Goal: Information Seeking & Learning: Learn about a topic

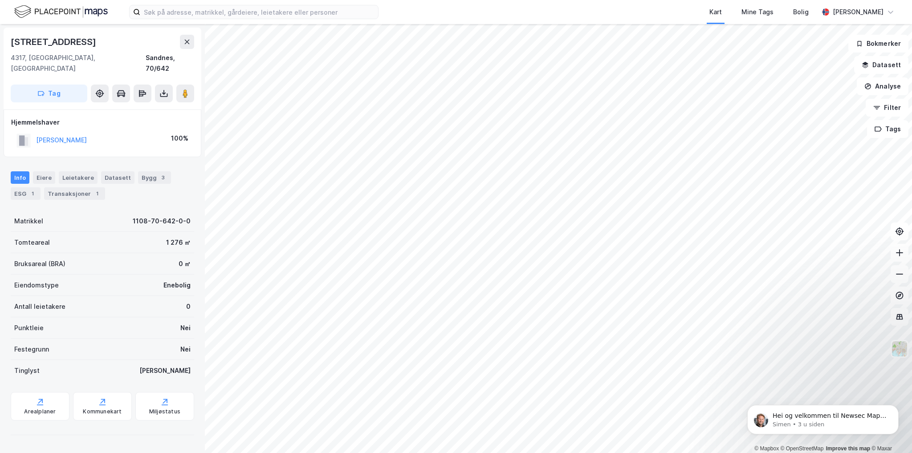
click at [21, 10] on img at bounding box center [60, 12] width 93 height 16
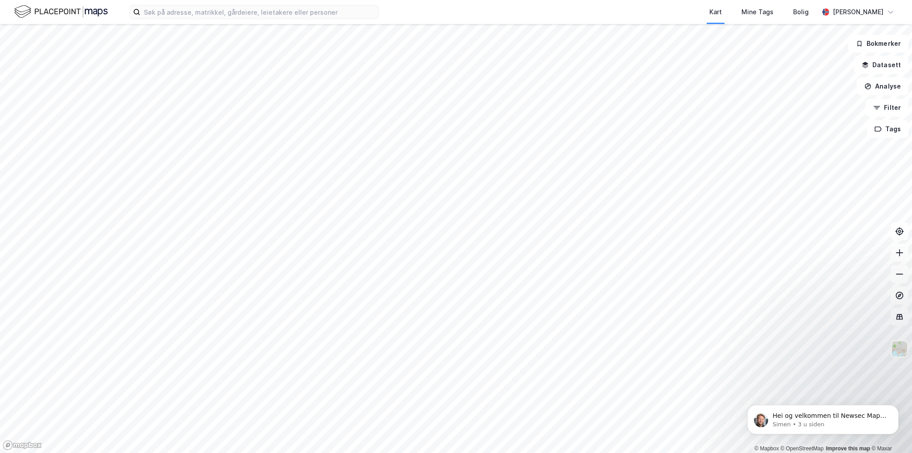
click at [92, 9] on img at bounding box center [60, 12] width 93 height 16
click at [69, 16] on img at bounding box center [60, 12] width 93 height 16
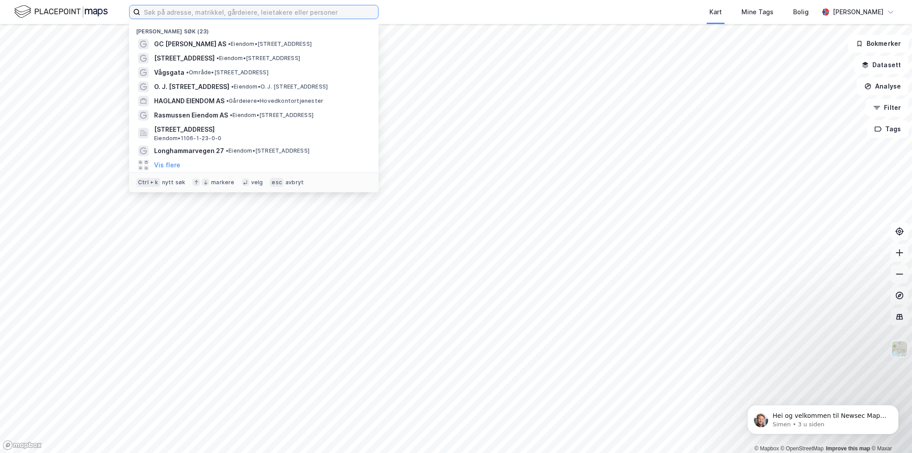
click at [217, 12] on input at bounding box center [259, 11] width 238 height 13
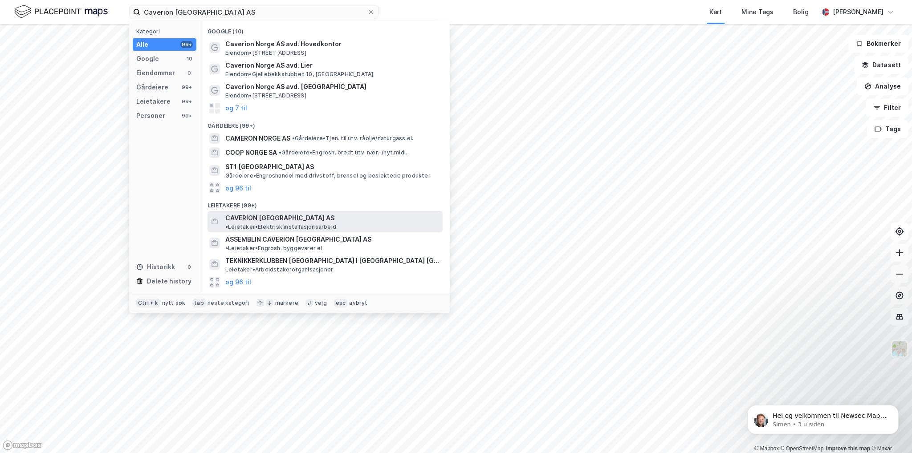
click at [252, 220] on span "CAVERION [GEOGRAPHIC_DATA] AS" at bounding box center [279, 218] width 109 height 11
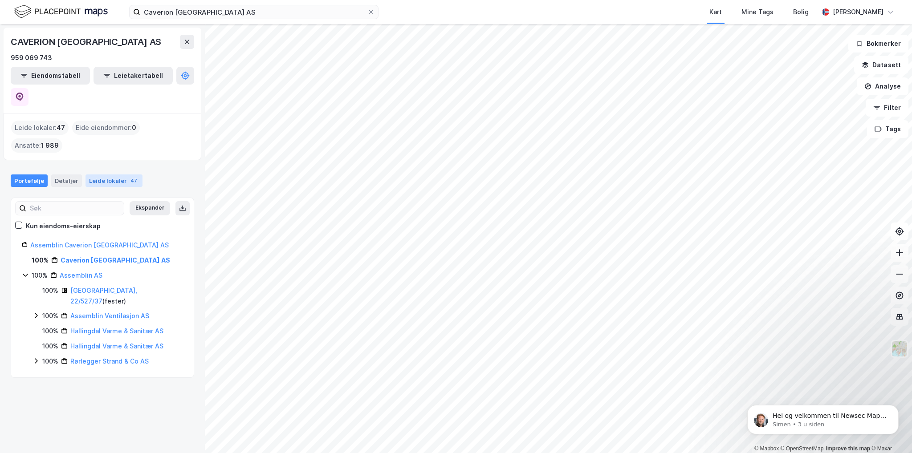
click at [111, 175] on div "Leide lokaler 47" at bounding box center [113, 181] width 57 height 12
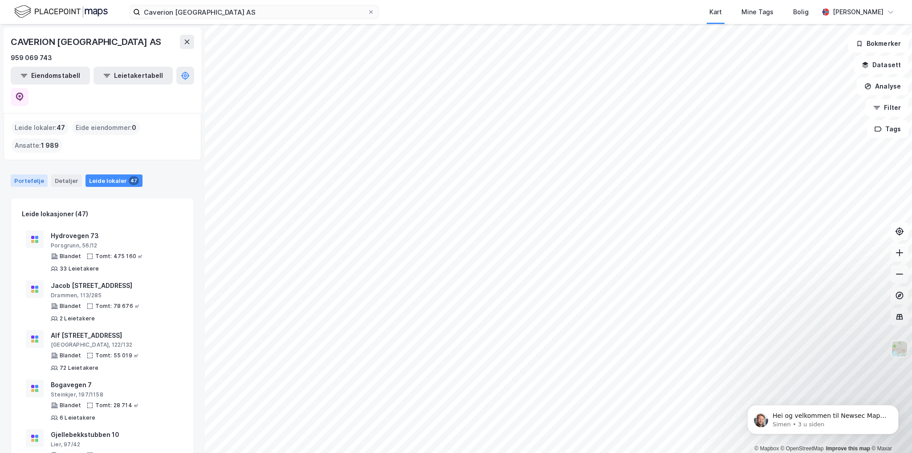
click at [27, 175] on div "Portefølje" at bounding box center [29, 181] width 37 height 12
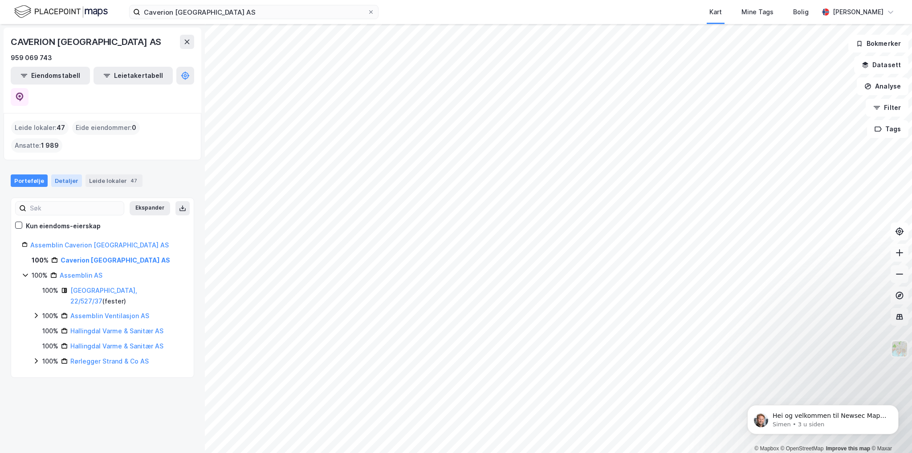
click at [65, 175] on div "Detaljer" at bounding box center [66, 181] width 31 height 12
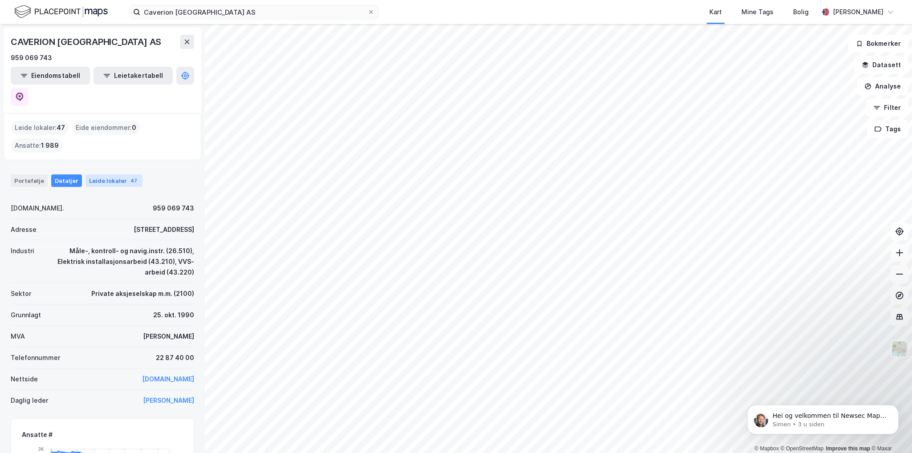
click at [104, 175] on div "Leide lokaler 47" at bounding box center [113, 181] width 57 height 12
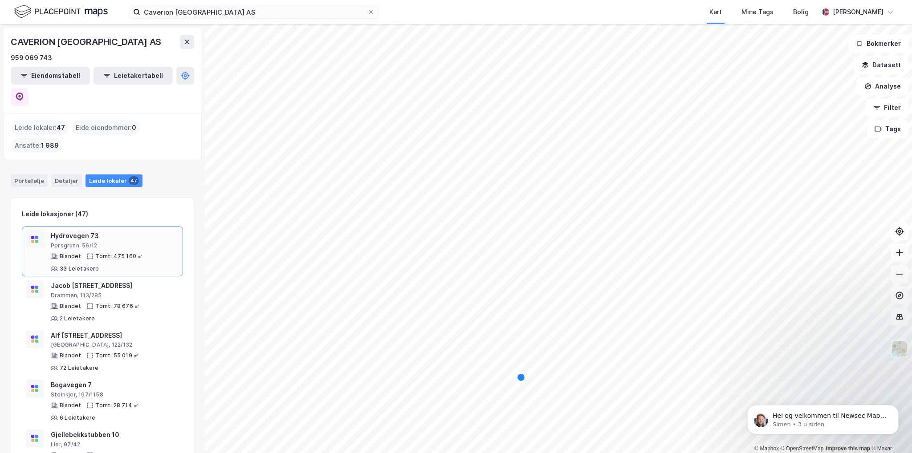
click at [105, 242] on div "Porsgrunn, 56/12" at bounding box center [115, 245] width 128 height 7
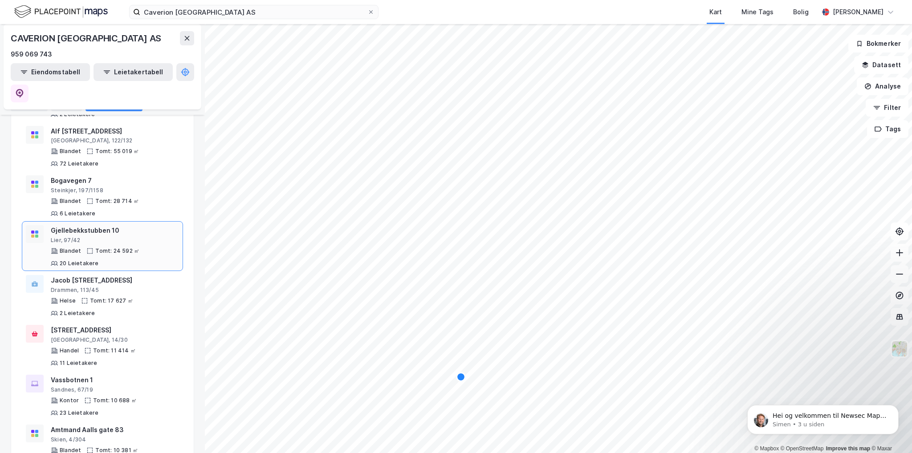
scroll to position [223, 0]
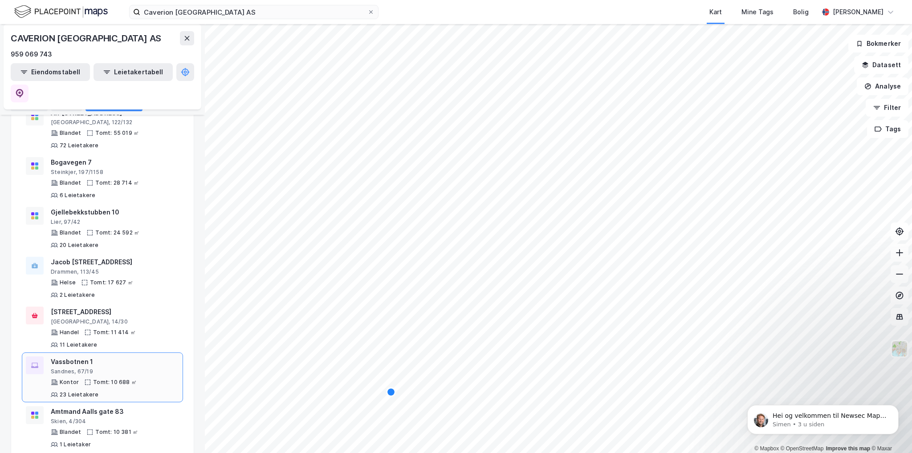
click at [90, 368] on div "Sandnes, 67/19" at bounding box center [115, 371] width 128 height 7
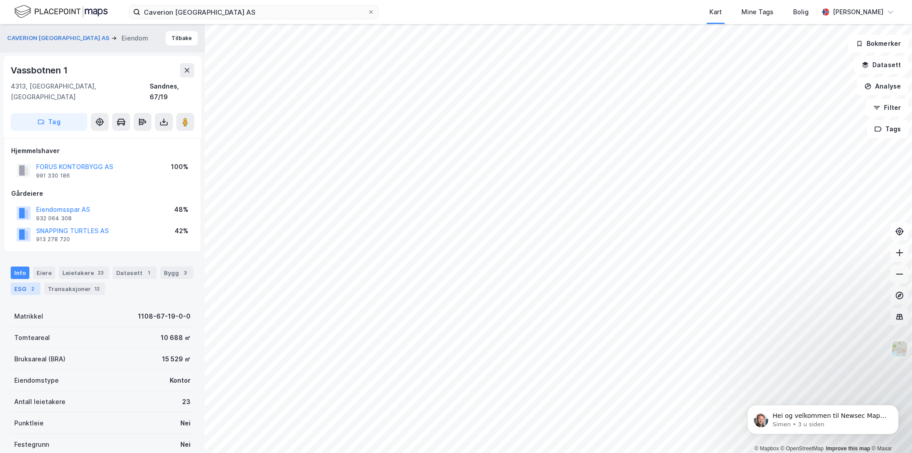
click at [30, 284] on div "2" at bounding box center [32, 288] width 9 height 9
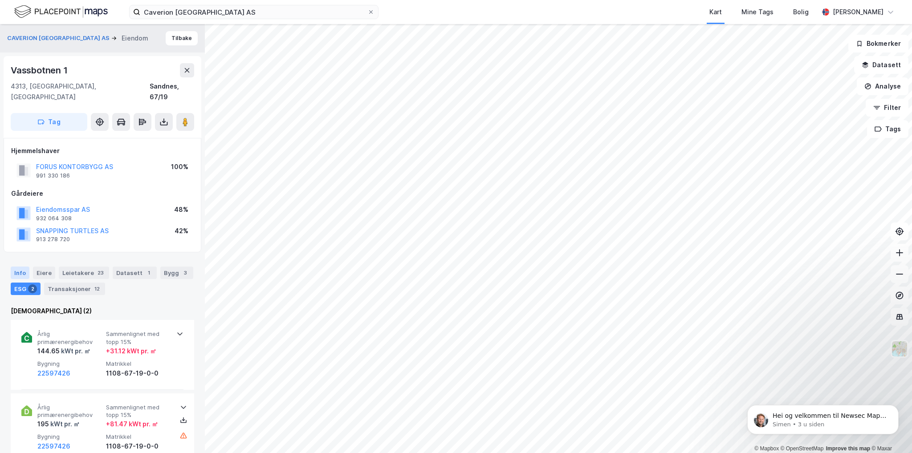
click at [20, 267] on div "Info" at bounding box center [20, 273] width 19 height 12
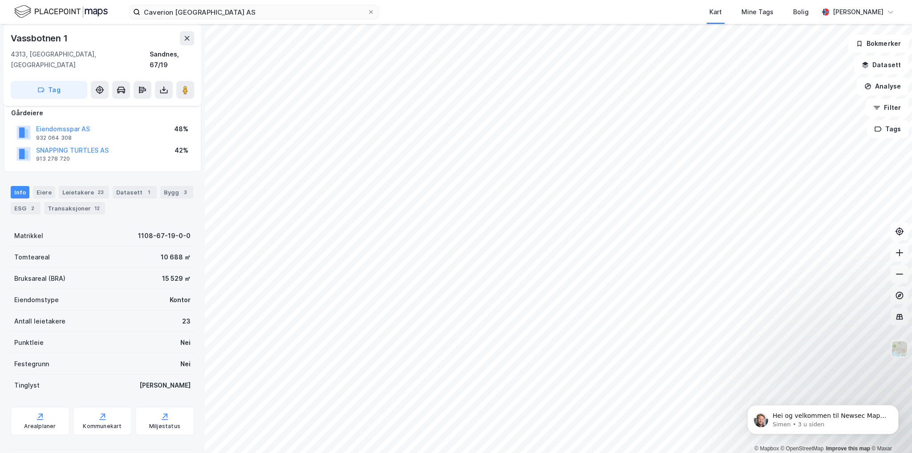
scroll to position [37, 0]
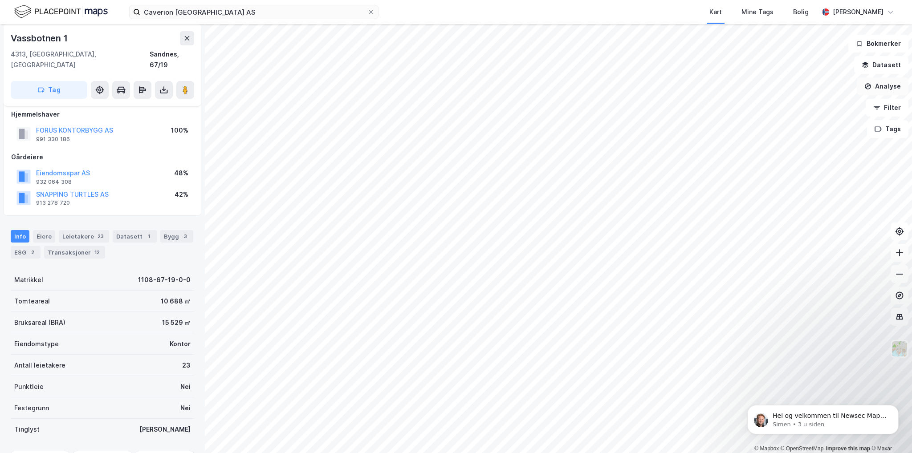
click at [893, 89] on button "Analyse" at bounding box center [883, 86] width 52 height 18
click at [891, 65] on button "Datasett" at bounding box center [881, 65] width 54 height 18
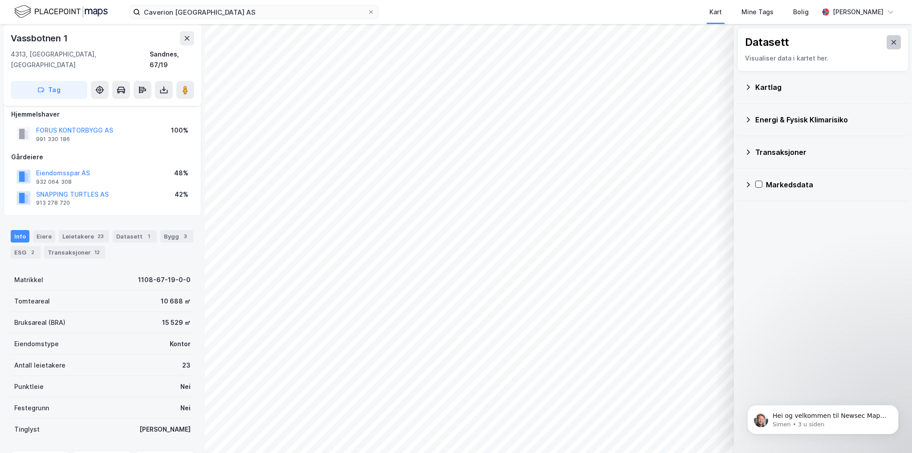
click at [890, 41] on button at bounding box center [893, 42] width 14 height 14
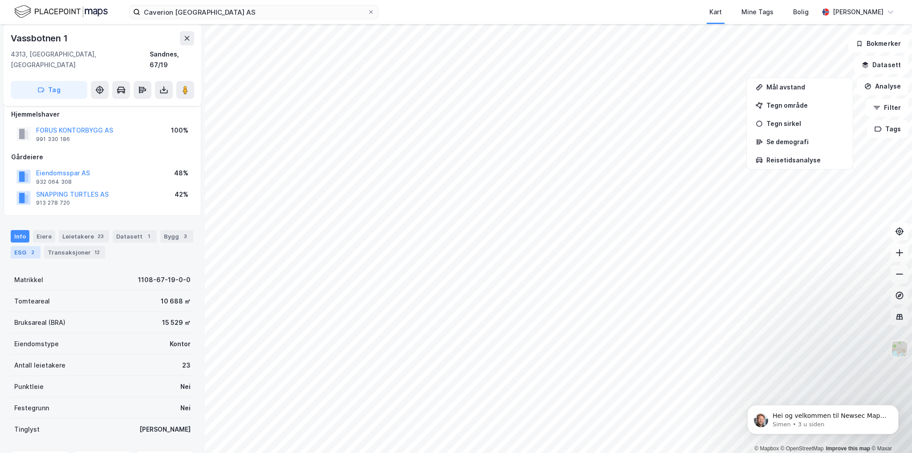
click at [32, 248] on div "2" at bounding box center [32, 252] width 9 height 9
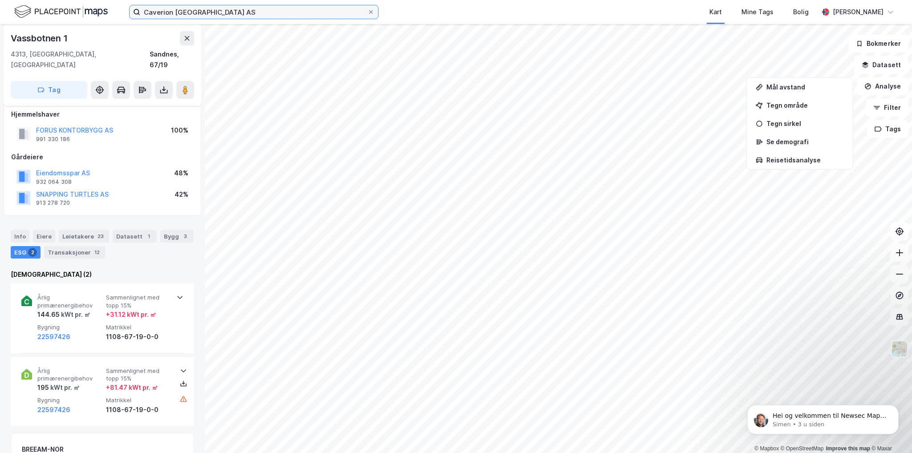
click at [212, 10] on input "Caverion [GEOGRAPHIC_DATA] AS" at bounding box center [253, 11] width 227 height 13
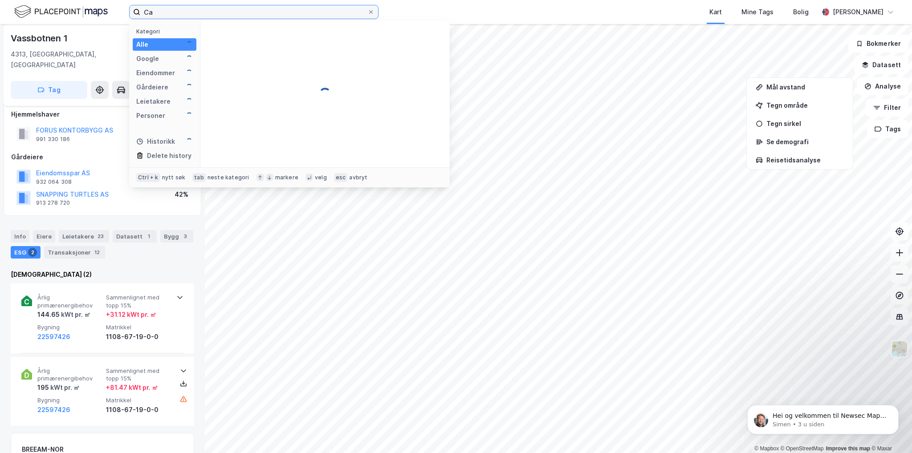
type input "C"
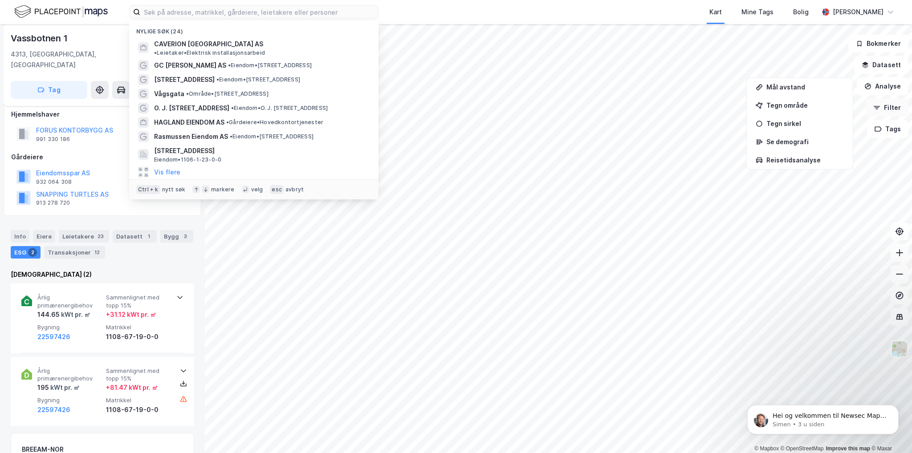
click at [885, 109] on button "Filter" at bounding box center [886, 108] width 43 height 18
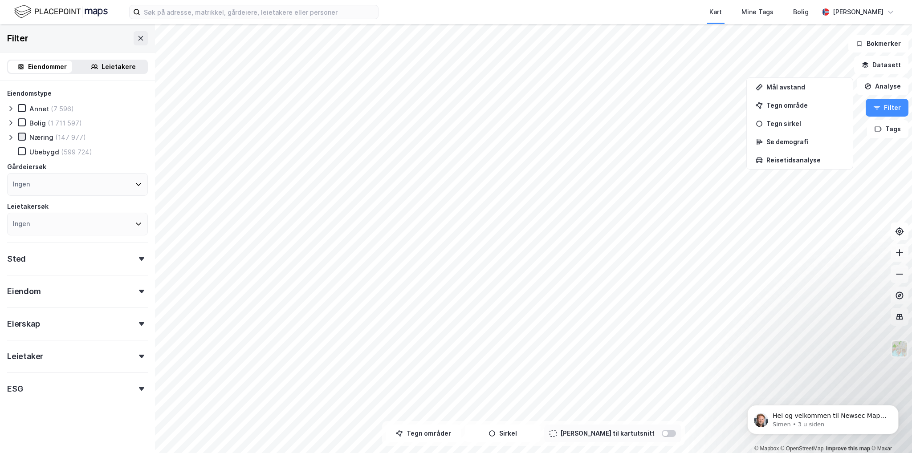
click at [21, 136] on icon at bounding box center [22, 137] width 6 height 6
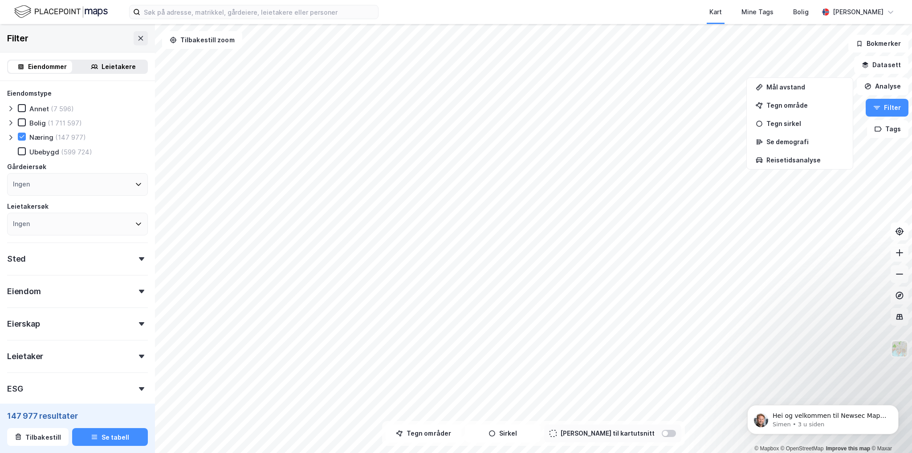
click at [139, 259] on icon at bounding box center [141, 259] width 5 height 4
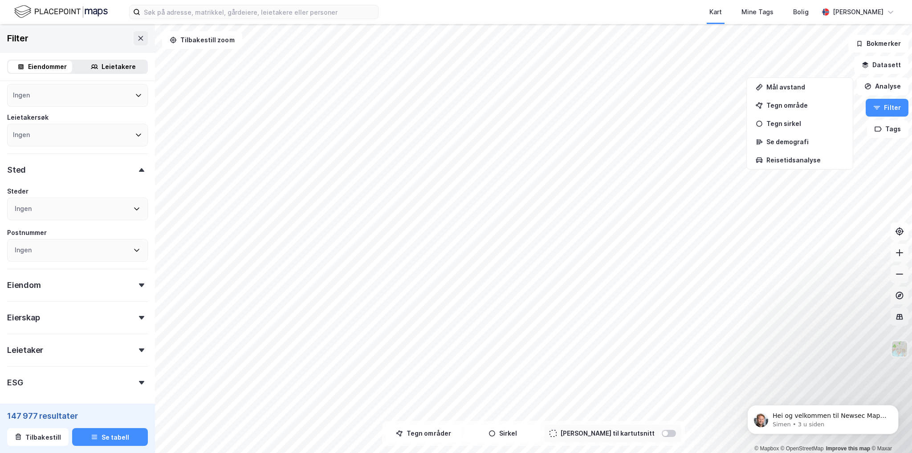
scroll to position [129, 0]
click at [134, 173] on div "Ingen" at bounding box center [77, 169] width 141 height 23
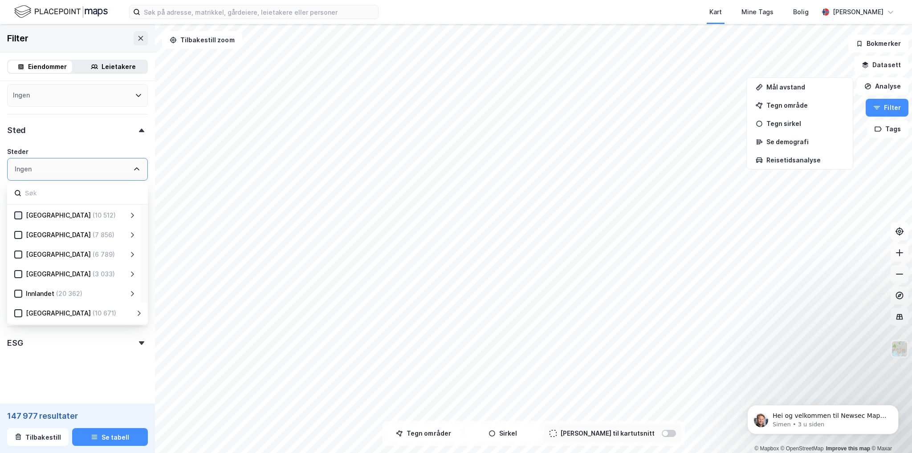
click at [16, 215] on icon at bounding box center [18, 215] width 6 height 6
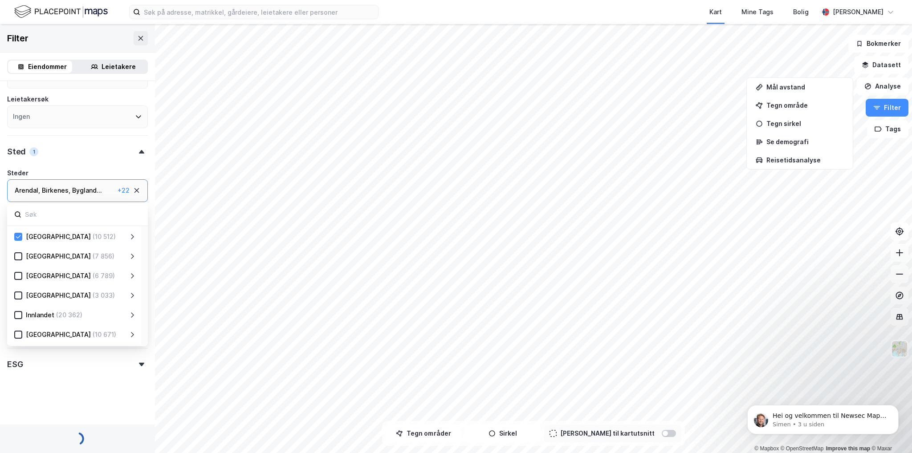
scroll to position [129, 0]
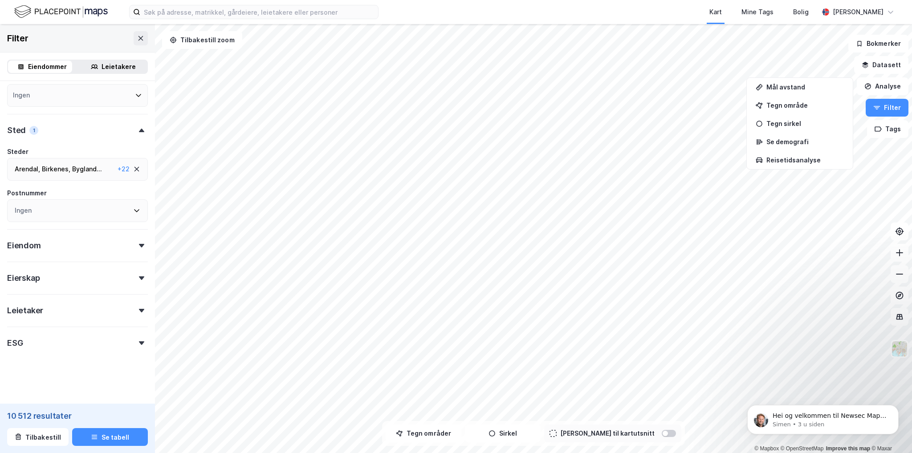
click at [76, 142] on div "Eiendomstype Annet (636) Bolig (130 721) Næring (10 512) Ubebygd (49 770) Gårde…" at bounding box center [77, 155] width 141 height 393
click at [119, 212] on div "Ingen" at bounding box center [77, 210] width 141 height 23
click at [134, 210] on icon at bounding box center [136, 210] width 5 height 3
click at [135, 192] on div "Postnummer" at bounding box center [77, 193] width 141 height 11
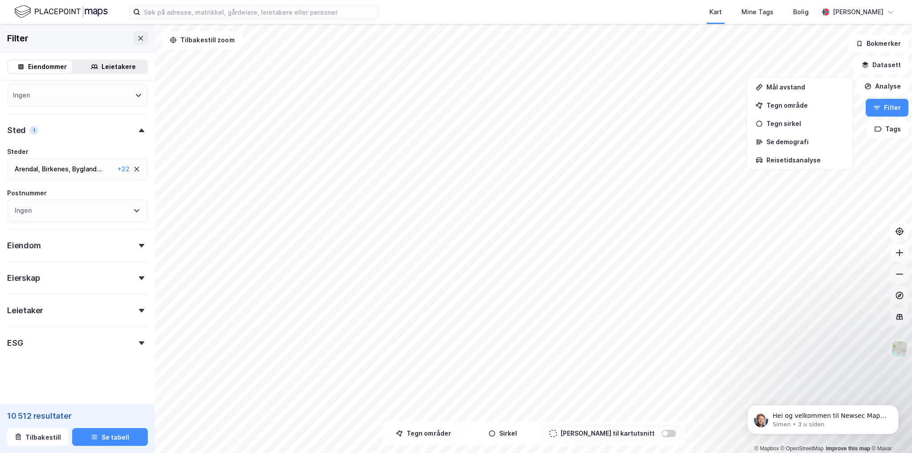
click at [139, 244] on icon at bounding box center [141, 246] width 5 height 4
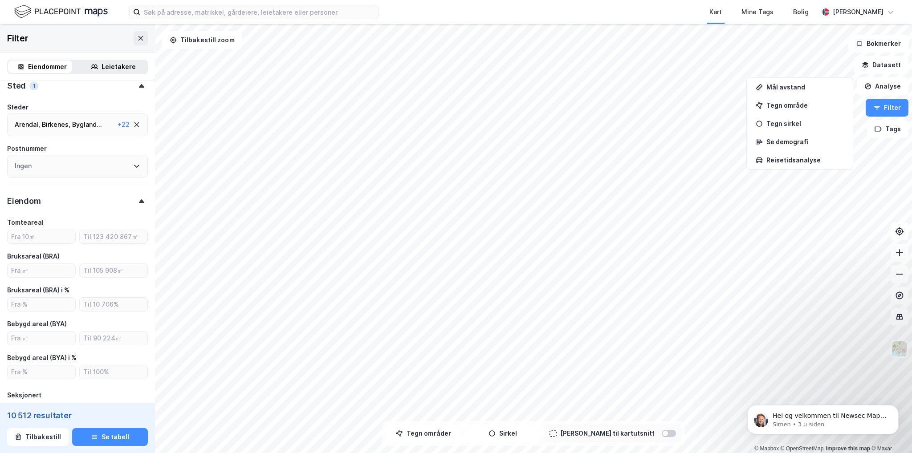
scroll to position [218, 0]
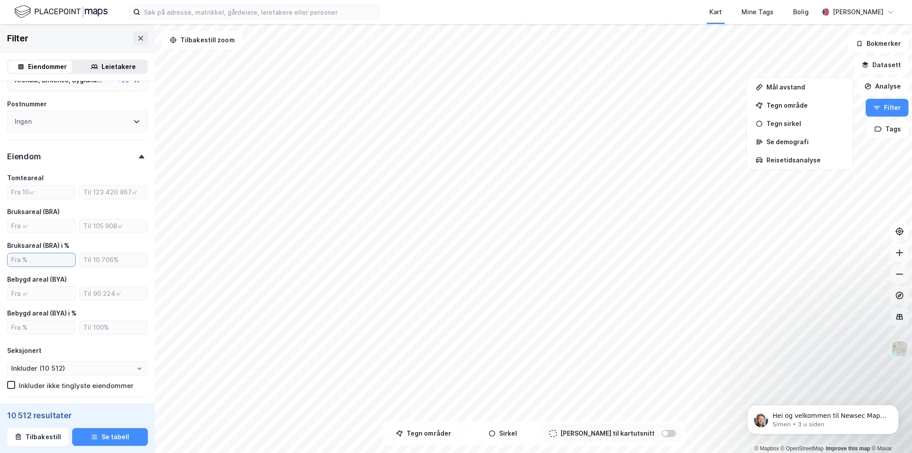
click at [37, 261] on input "number" at bounding box center [42, 259] width 68 height 13
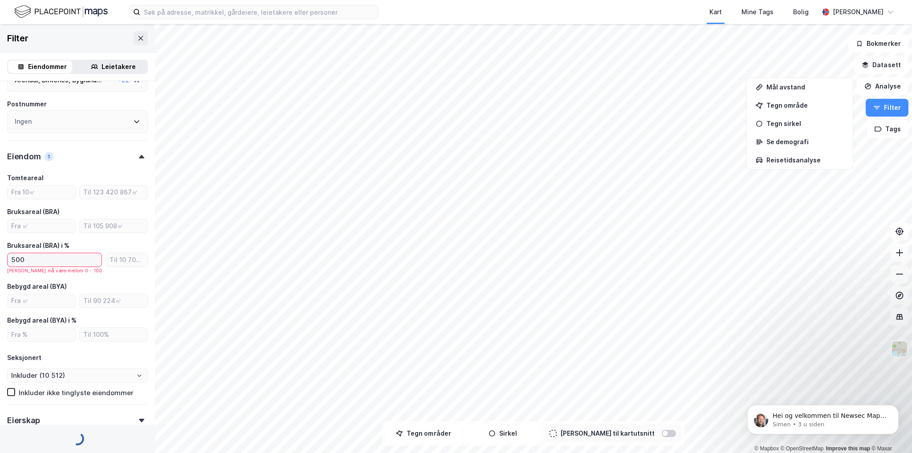
type input "5000"
type input "Inkluder (5 753)"
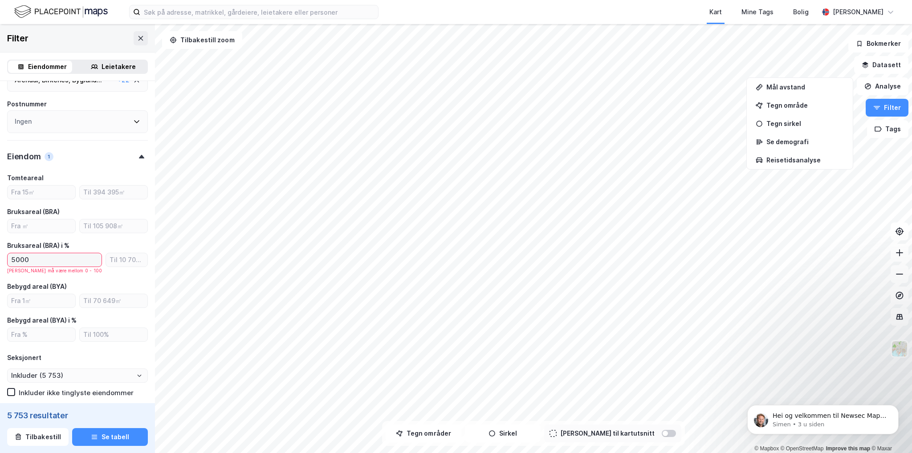
drag, startPoint x: 38, startPoint y: 258, endPoint x: 6, endPoint y: 257, distance: 32.5
click at [6, 257] on div "Eiendomstype Annet (399) Bolig (97 067) Næring (5 753) [GEOGRAPHIC_DATA] Gårdei…" at bounding box center [77, 204] width 155 height 683
type input "5000"
click at [113, 257] on input "number" at bounding box center [126, 259] width 41 height 13
drag, startPoint x: 57, startPoint y: 258, endPoint x: 1, endPoint y: 259, distance: 56.1
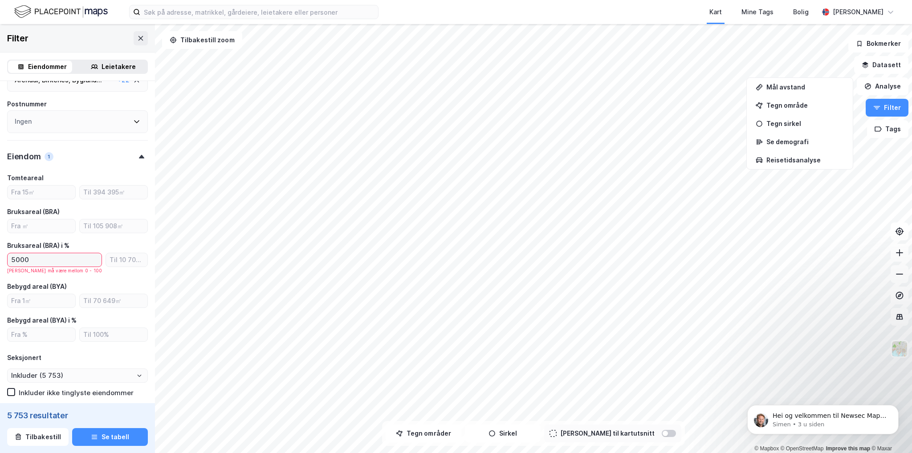
click at [1, 259] on div "Eiendomstype Annet (399) Bolig (97 067) Næring (5 753) [GEOGRAPHIC_DATA] Gårdei…" at bounding box center [77, 204] width 155 height 683
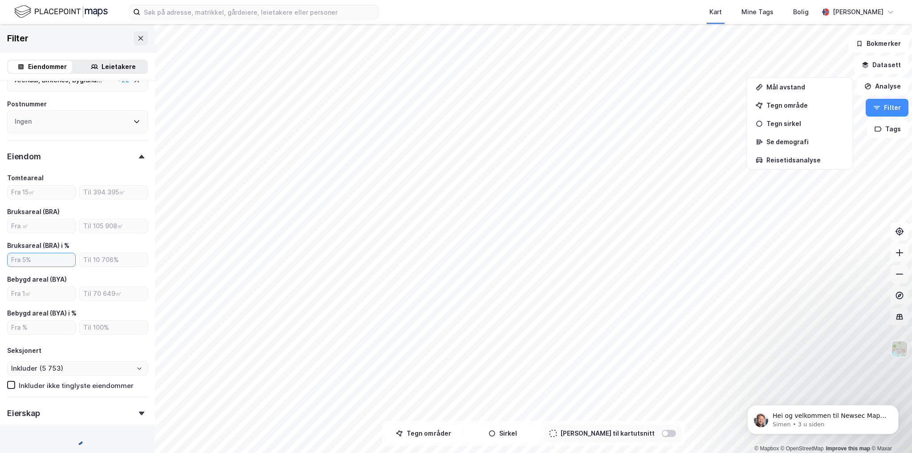
type input "Inkluder (10 512)"
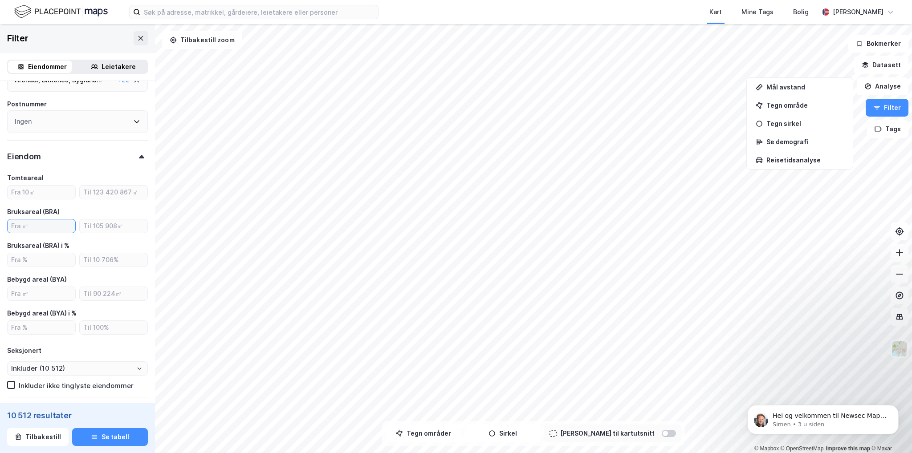
click at [41, 219] on input "number" at bounding box center [42, 225] width 68 height 13
type input "5000"
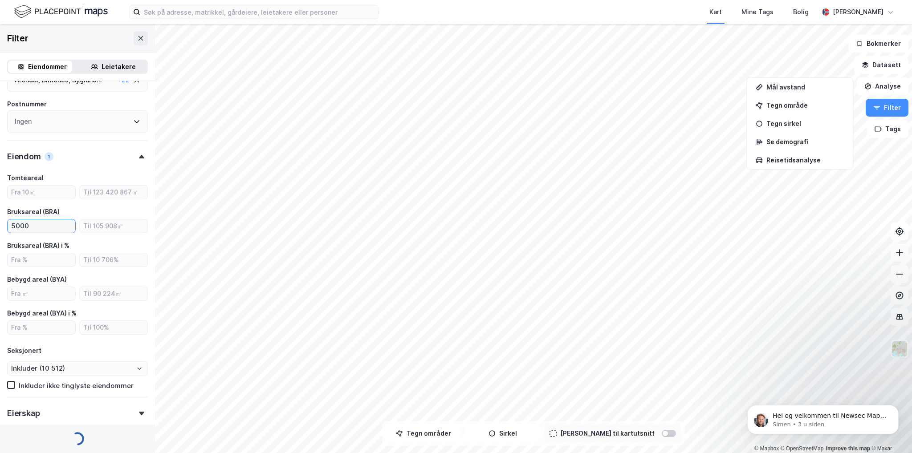
type input "Inkluder (488)"
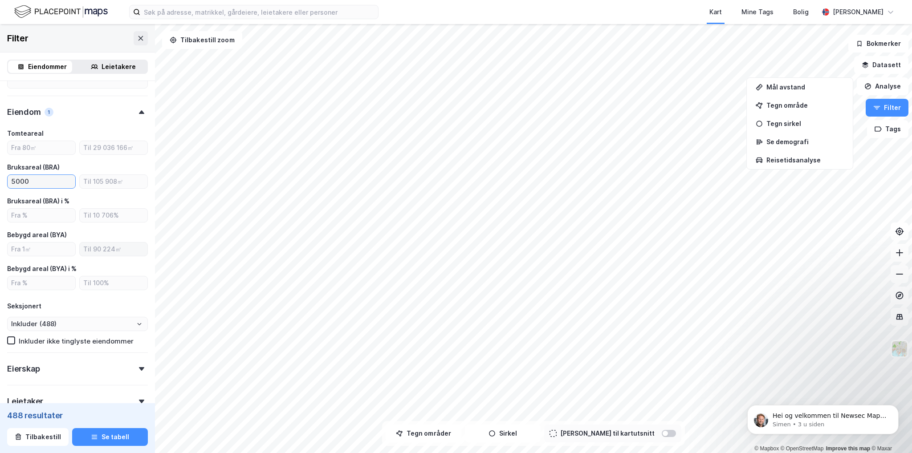
scroll to position [353, 0]
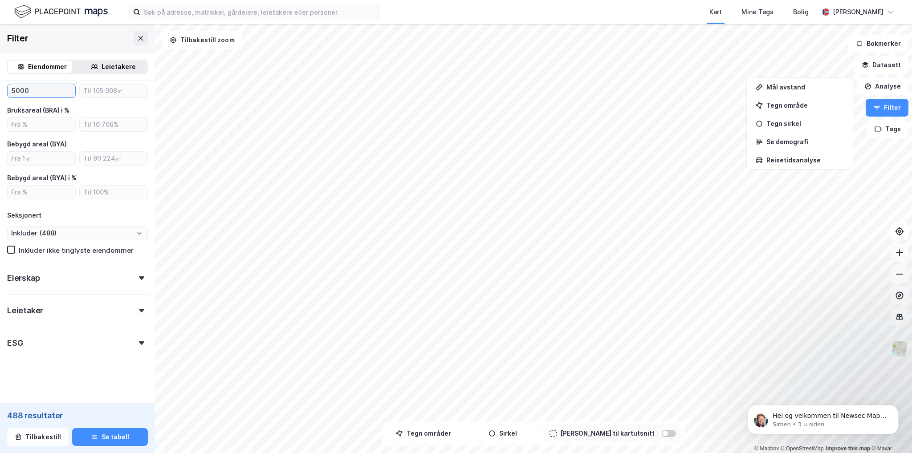
type input "5000"
click at [139, 279] on icon at bounding box center [141, 278] width 5 height 4
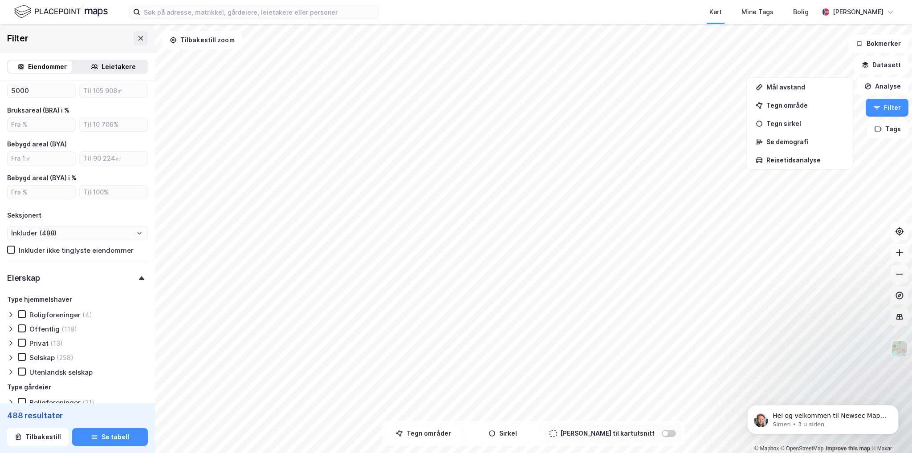
scroll to position [398, 0]
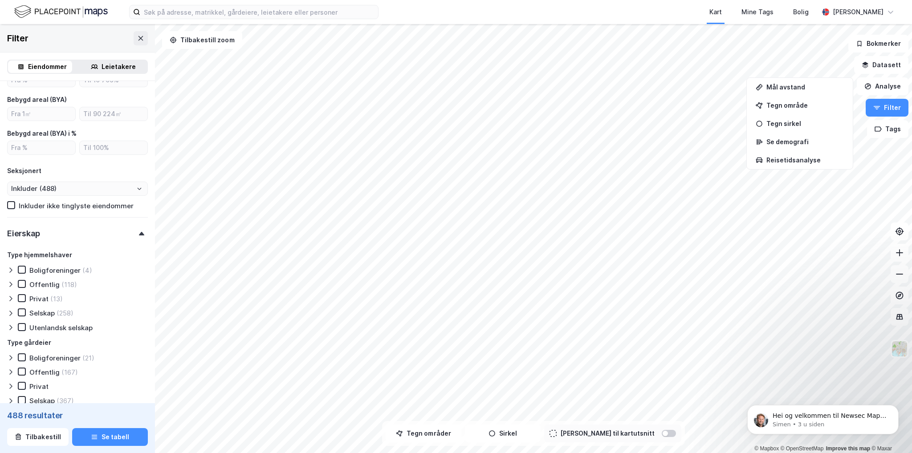
click at [36, 298] on div "Privat" at bounding box center [38, 299] width 19 height 8
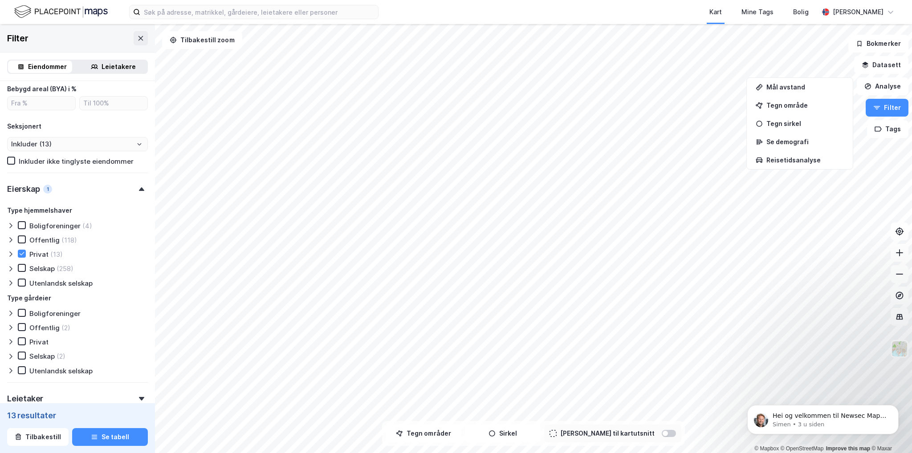
scroll to position [487, 0]
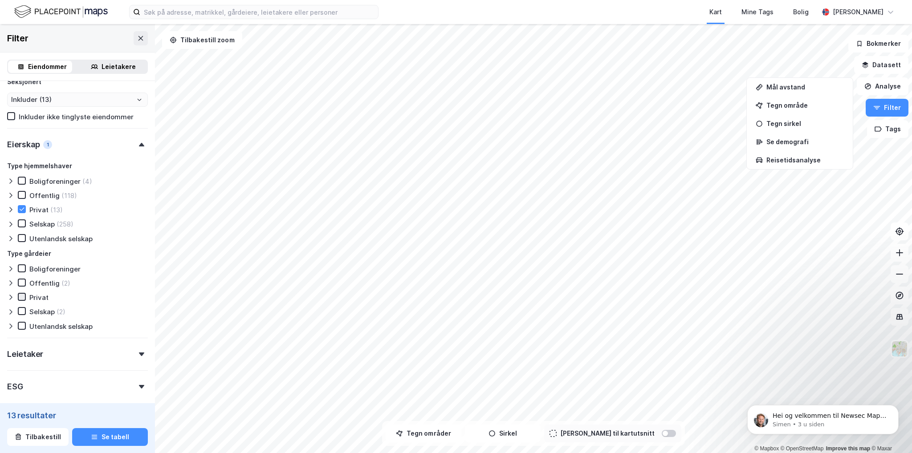
click at [22, 294] on icon at bounding box center [22, 297] width 6 height 6
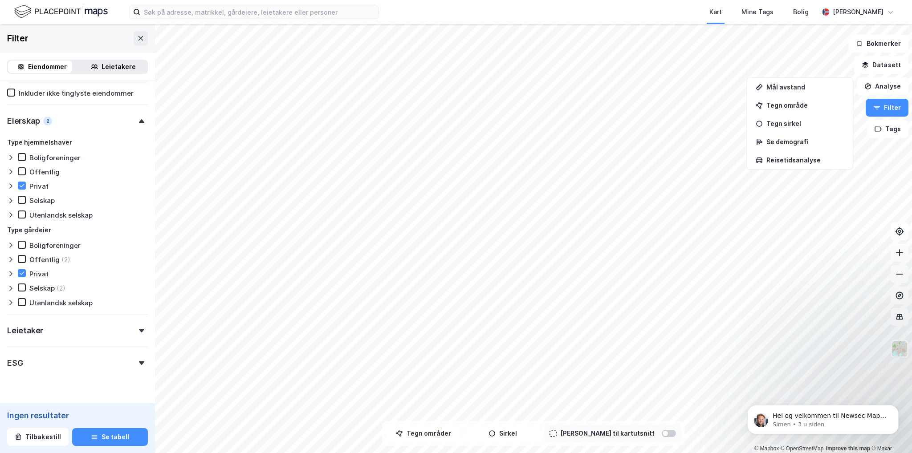
scroll to position [531, 0]
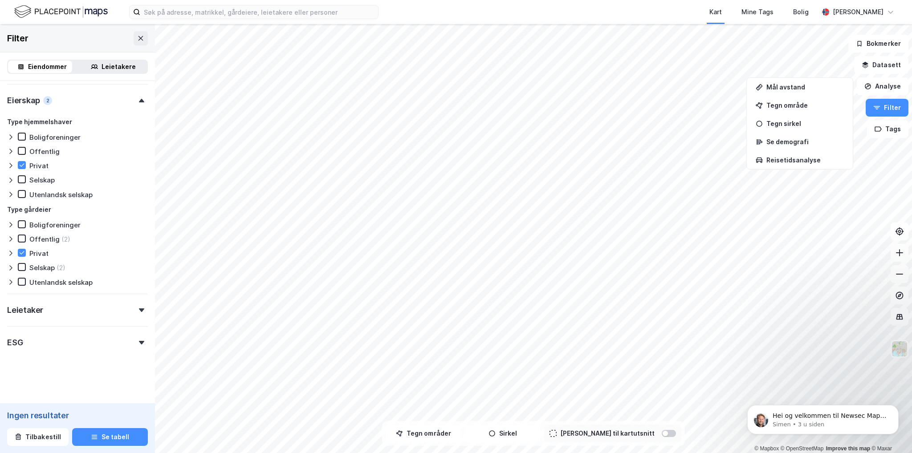
click at [93, 308] on div "Leietaker" at bounding box center [77, 306] width 141 height 25
click at [93, 308] on div "Leietaker" at bounding box center [77, 305] width 141 height 25
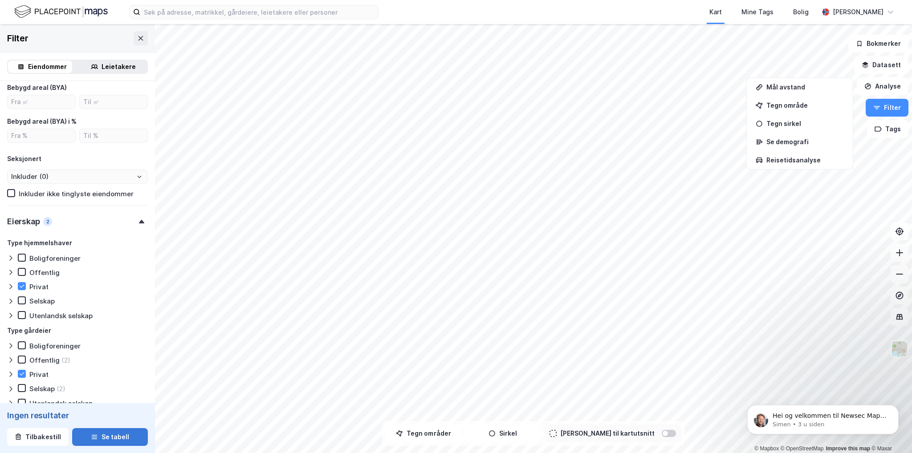
scroll to position [442, 0]
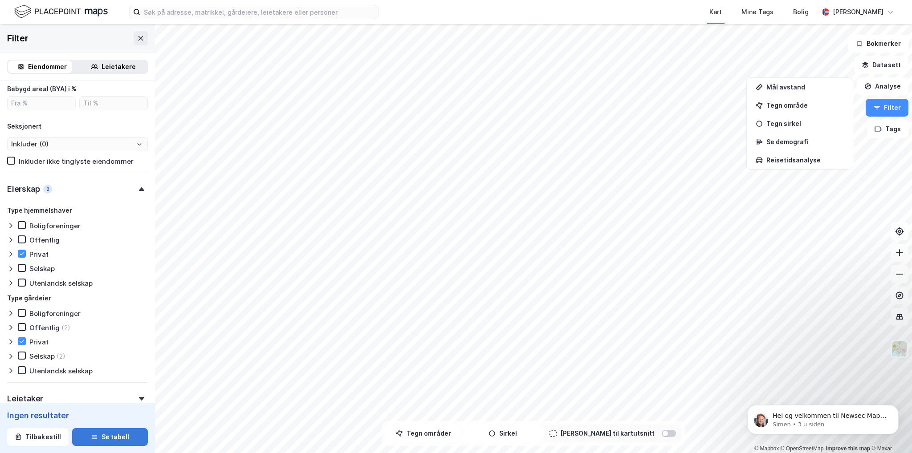
click at [110, 444] on button "Se tabell" at bounding box center [110, 437] width 76 height 18
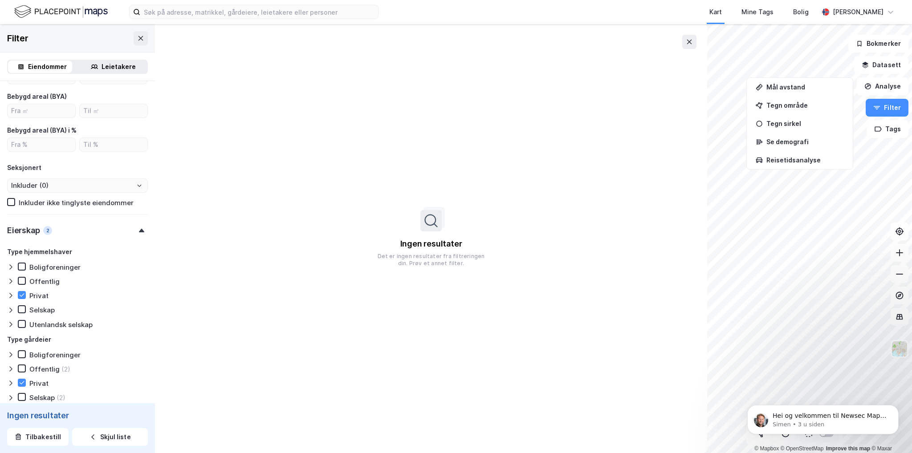
scroll to position [490, 0]
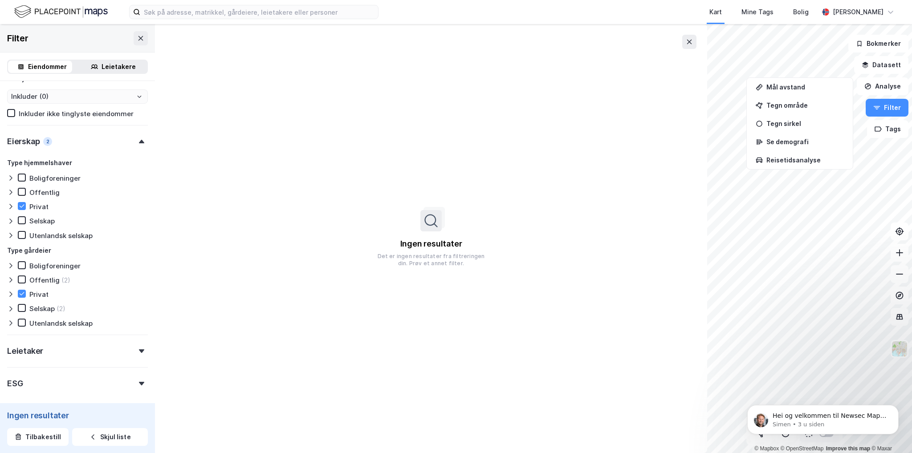
click at [39, 295] on div "Privat" at bounding box center [38, 294] width 19 height 8
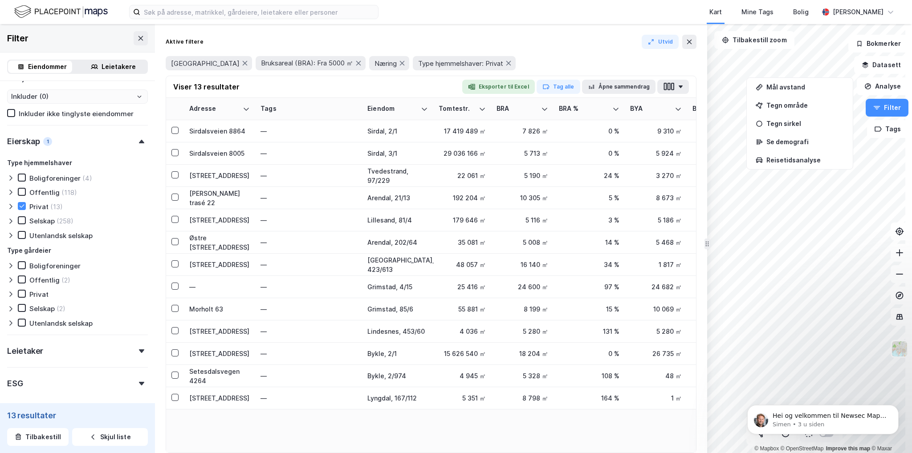
type input "Inkluder (13)"
click at [133, 146] on div "Eierskap 1" at bounding box center [77, 137] width 141 height 25
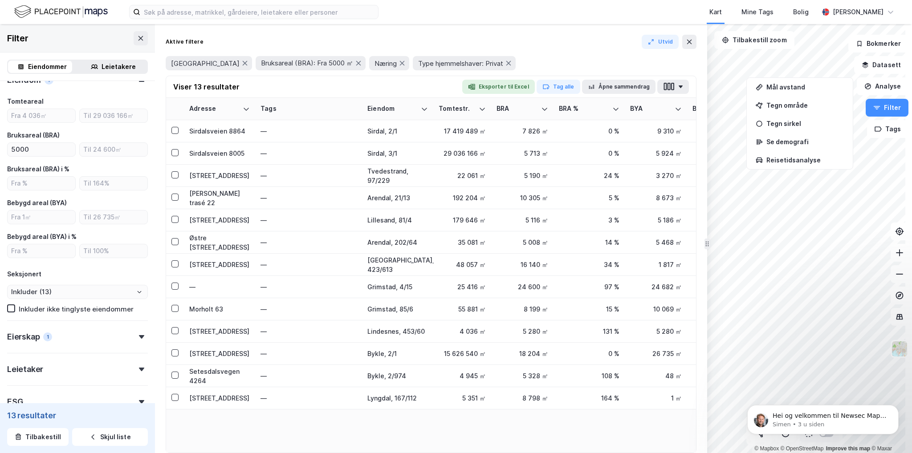
scroll to position [264, 0]
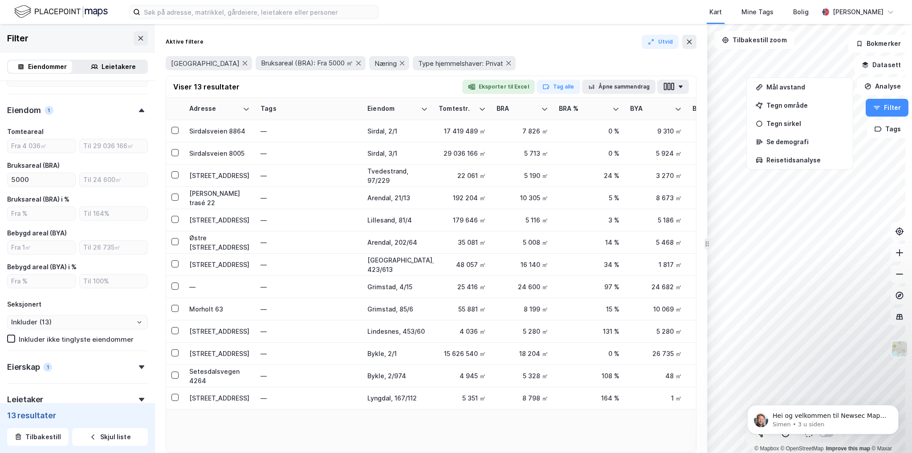
click at [133, 113] on div "Eiendom 1" at bounding box center [77, 106] width 141 height 25
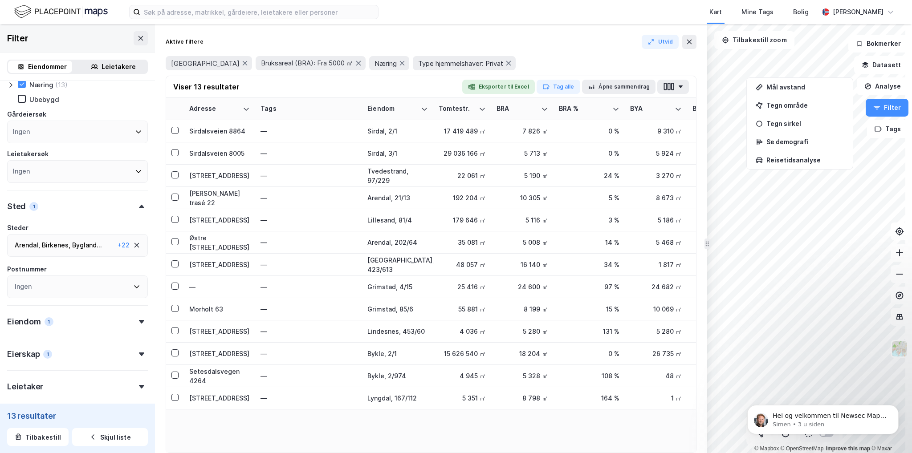
scroll to position [40, 0]
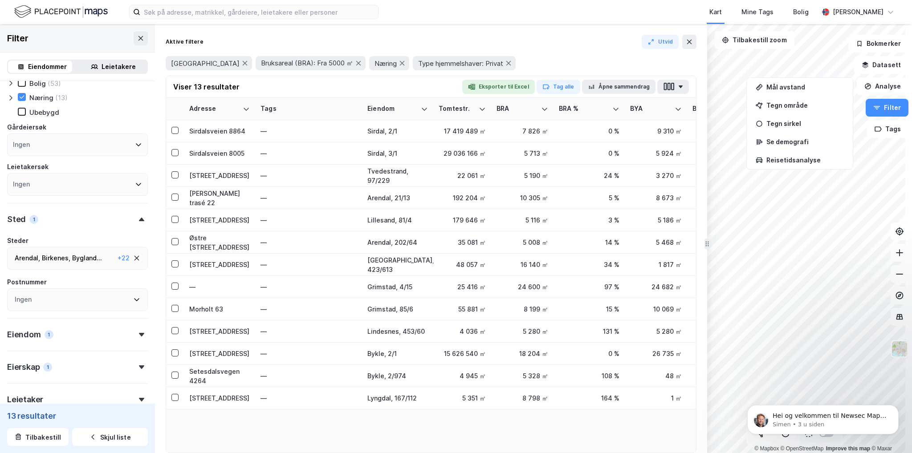
click at [134, 223] on div "Sted 1" at bounding box center [77, 215] width 141 height 25
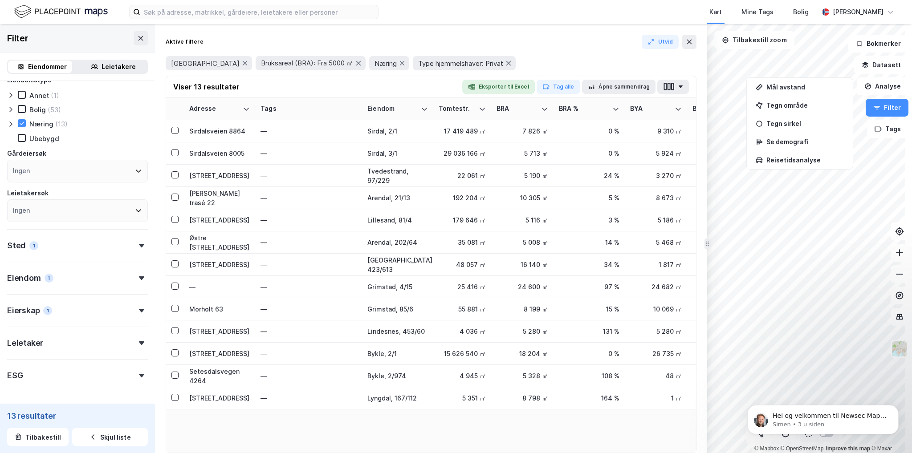
scroll to position [0, 0]
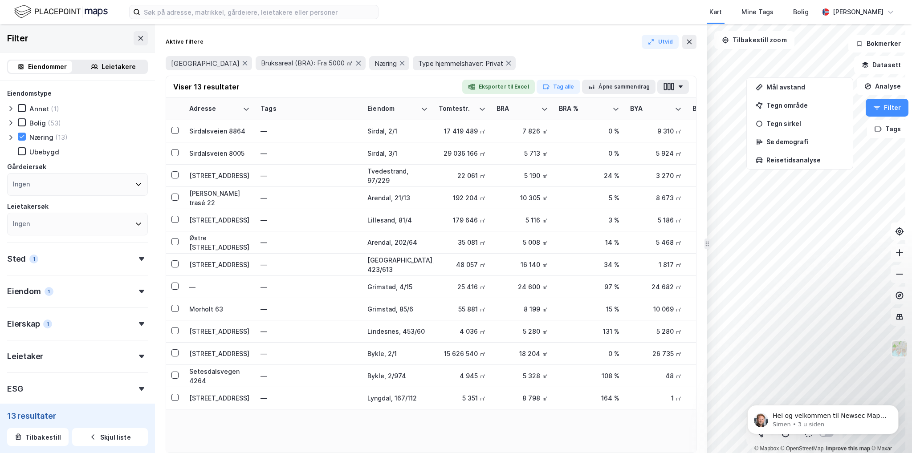
click at [41, 16] on img at bounding box center [60, 12] width 93 height 16
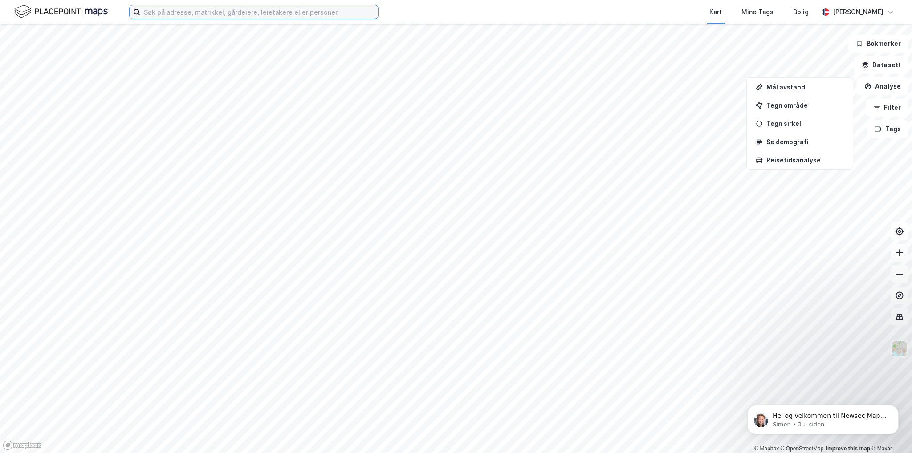
click at [179, 12] on input at bounding box center [259, 11] width 238 height 13
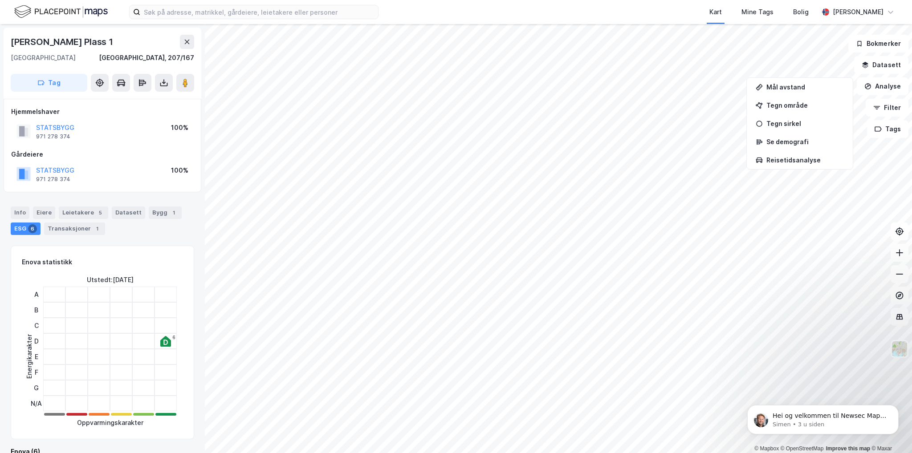
click at [91, 11] on img at bounding box center [60, 12] width 93 height 16
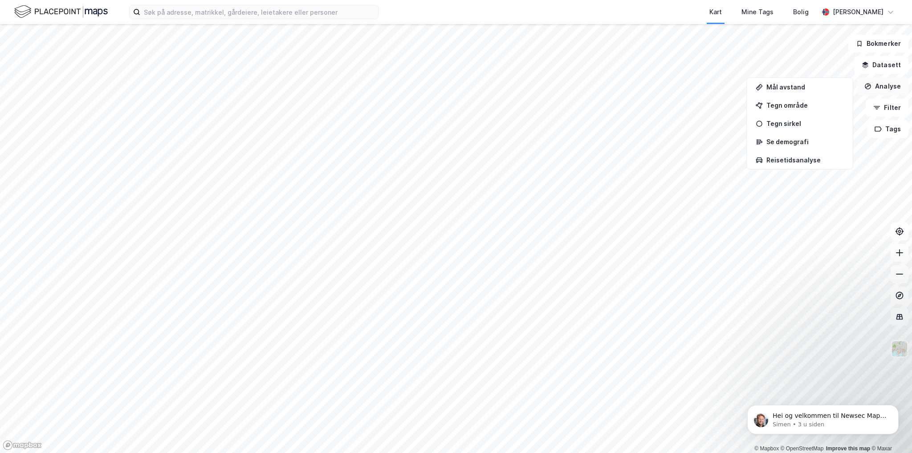
click at [881, 82] on button "Analyse" at bounding box center [883, 86] width 52 height 18
click at [878, 90] on button "Analyse" at bounding box center [883, 86] width 52 height 18
click at [86, 12] on img at bounding box center [60, 12] width 93 height 16
click at [43, 9] on img at bounding box center [60, 12] width 93 height 16
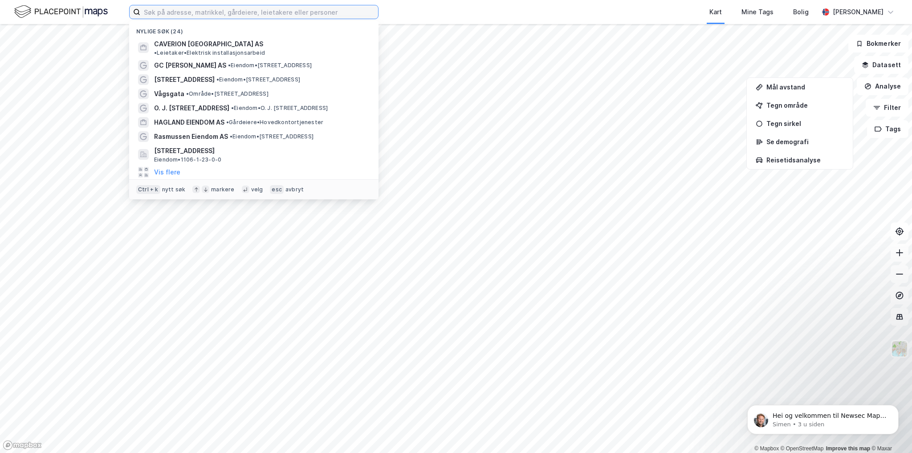
click at [256, 12] on input at bounding box center [259, 11] width 238 height 13
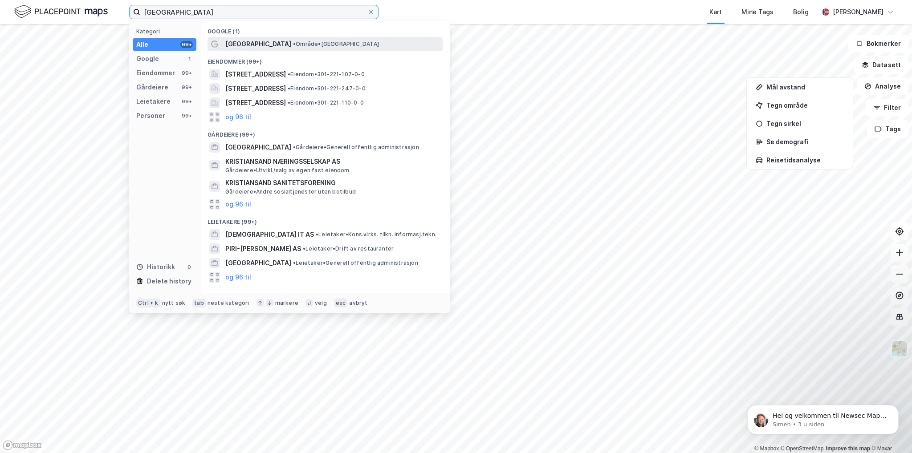
type input "[GEOGRAPHIC_DATA]"
click at [262, 40] on span "[GEOGRAPHIC_DATA]" at bounding box center [258, 44] width 66 height 11
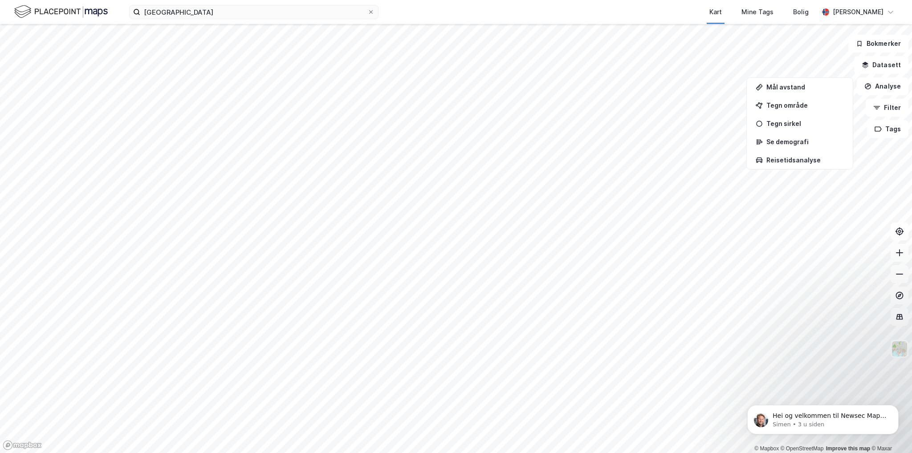
click at [69, 16] on img at bounding box center [60, 12] width 93 height 16
click at [77, 11] on img at bounding box center [60, 12] width 93 height 16
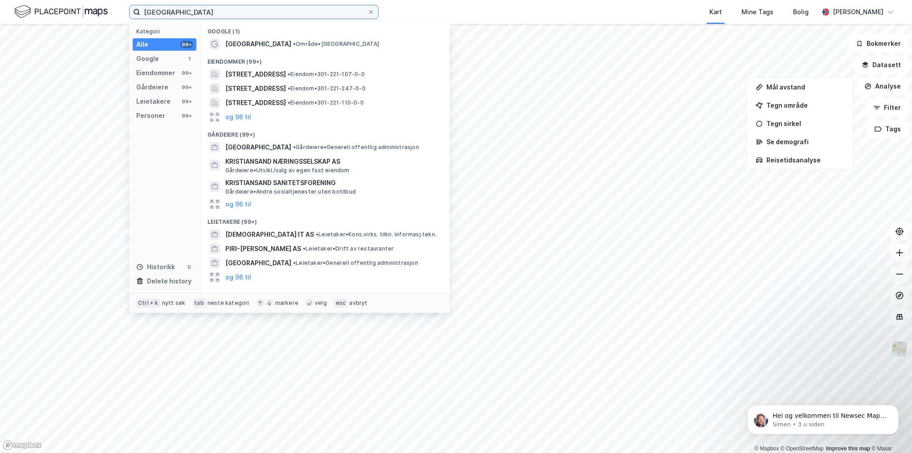
click at [208, 8] on input "[GEOGRAPHIC_DATA]" at bounding box center [253, 11] width 227 height 13
click at [889, 109] on button "Filter" at bounding box center [886, 108] width 43 height 18
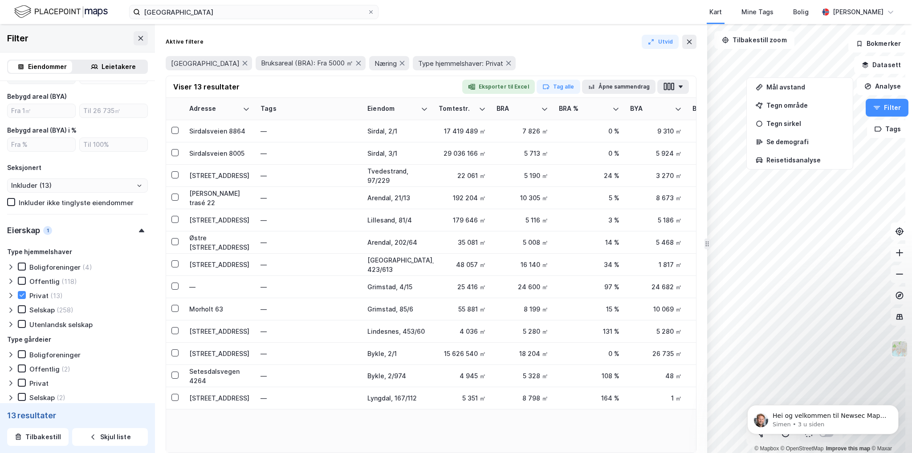
scroll to position [445, 0]
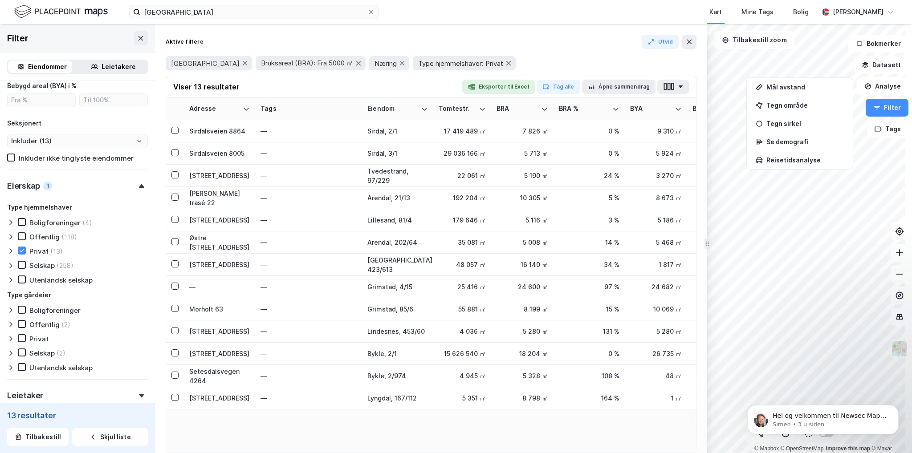
click at [39, 252] on div "Privat" at bounding box center [38, 251] width 19 height 8
click at [38, 267] on div "Selskap" at bounding box center [41, 265] width 25 height 8
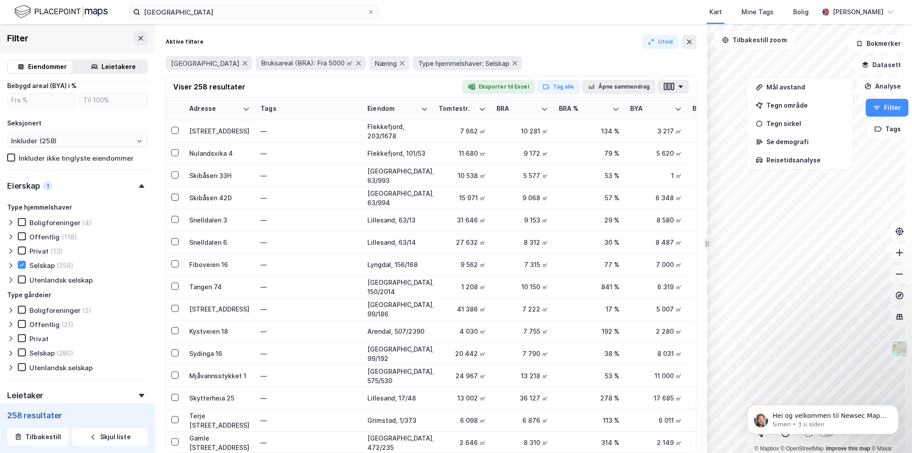
click at [38, 280] on div "Utenlandsk selskap" at bounding box center [60, 280] width 63 height 8
click at [37, 251] on div "Privat" at bounding box center [38, 251] width 19 height 8
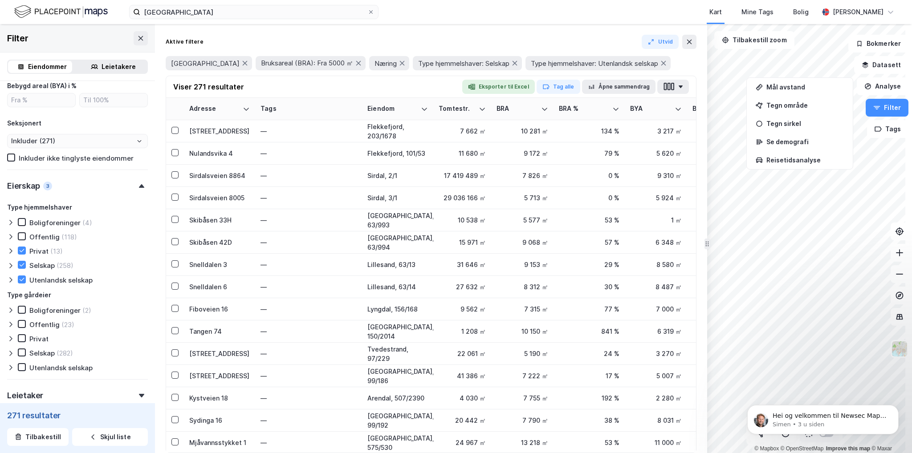
click at [34, 340] on div "Privat" at bounding box center [38, 339] width 19 height 8
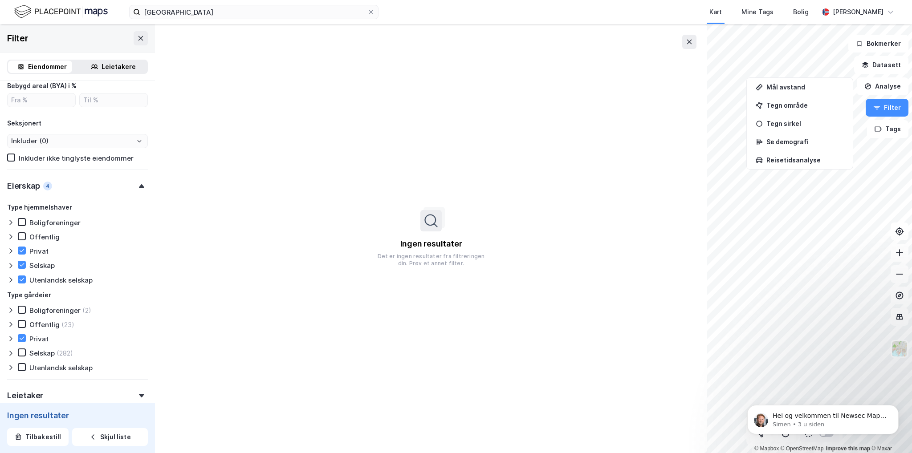
click at [34, 340] on div "Privat" at bounding box center [38, 339] width 19 height 8
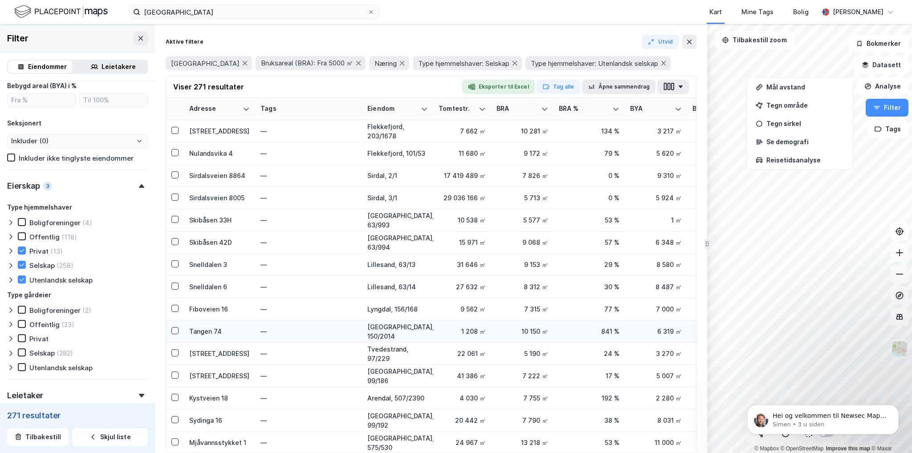
type input "Inkluder (271)"
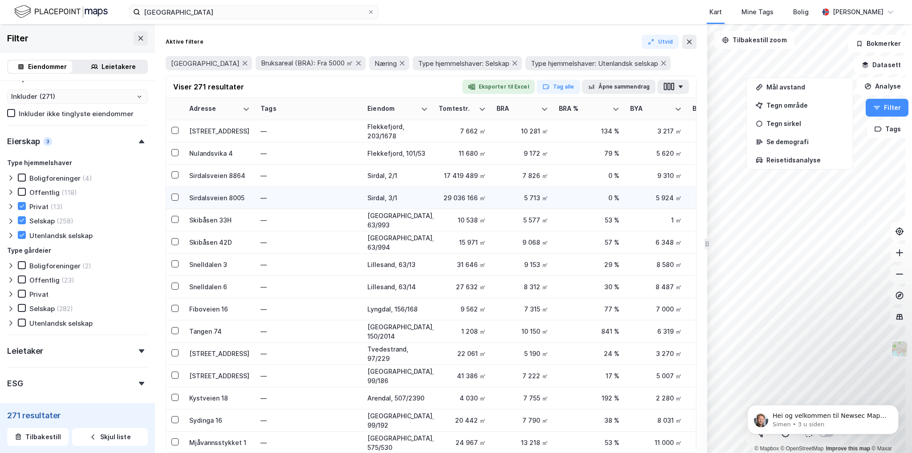
click at [228, 198] on div "Sirdalsveien 8005" at bounding box center [219, 197] width 61 height 9
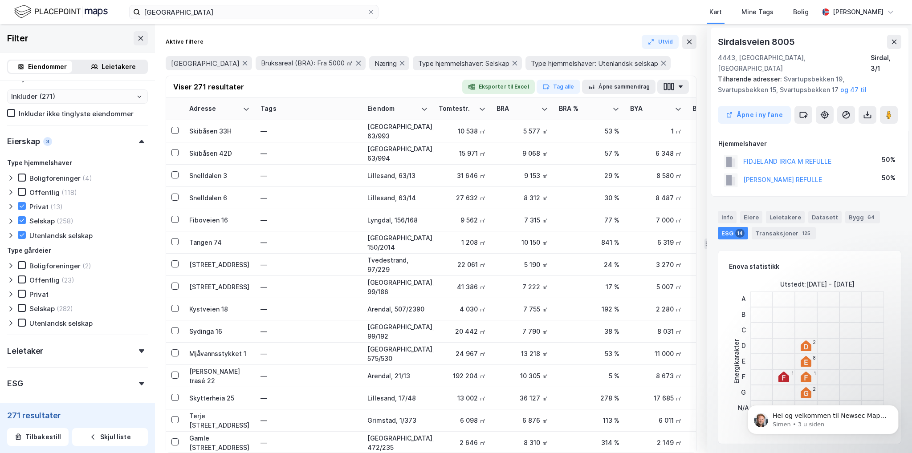
scroll to position [0, 0]
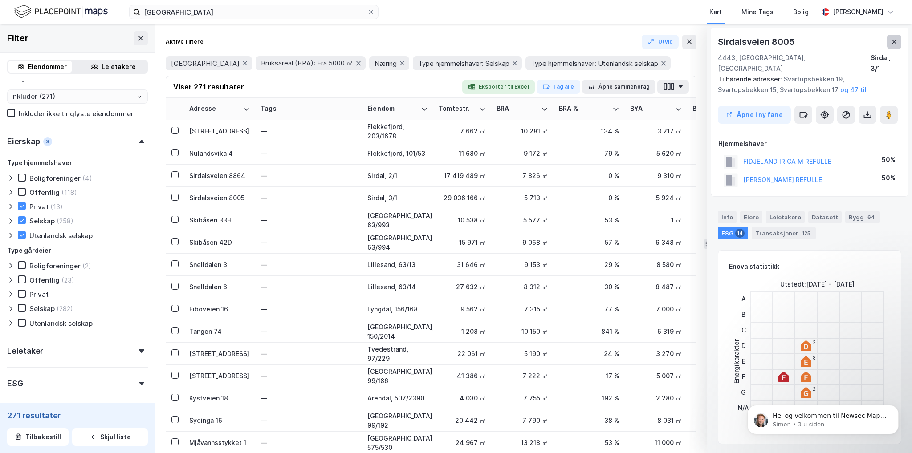
click at [890, 45] on icon at bounding box center [893, 41] width 7 height 7
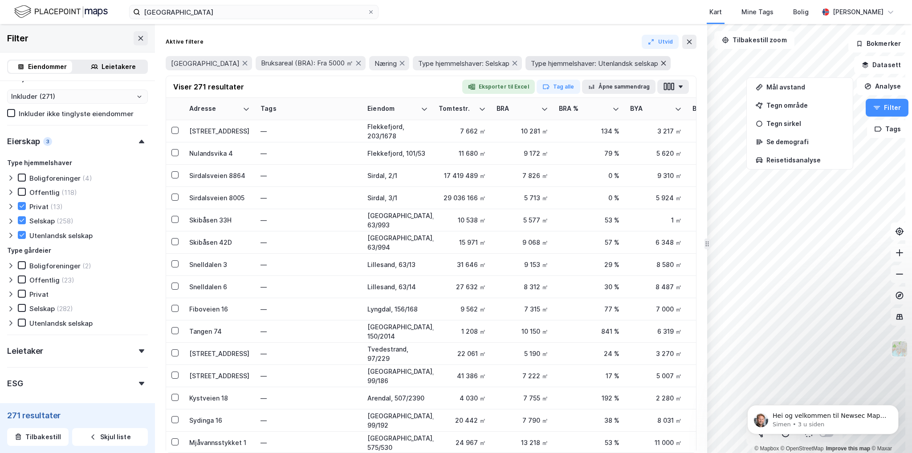
click at [661, 62] on icon at bounding box center [663, 63] width 5 height 4
click at [233, 16] on input "[GEOGRAPHIC_DATA]" at bounding box center [253, 11] width 227 height 13
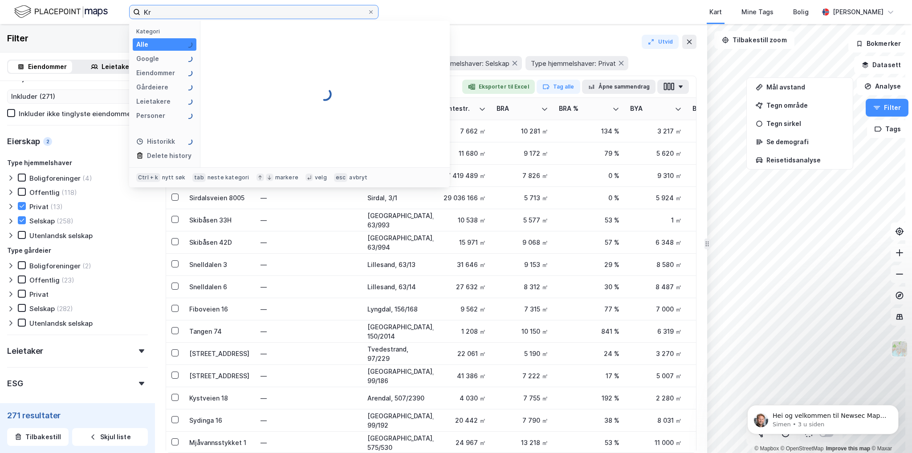
type input "K"
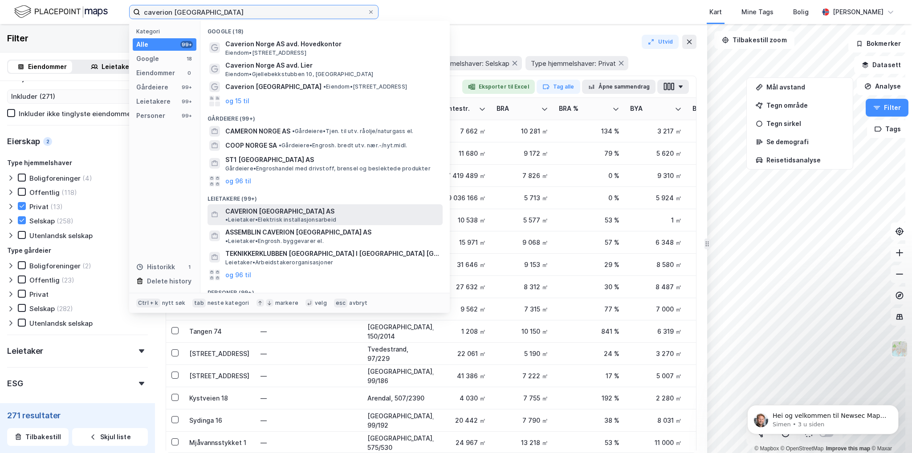
type input "caverion [GEOGRAPHIC_DATA]"
click at [252, 212] on span "CAVERION [GEOGRAPHIC_DATA] AS" at bounding box center [279, 211] width 109 height 11
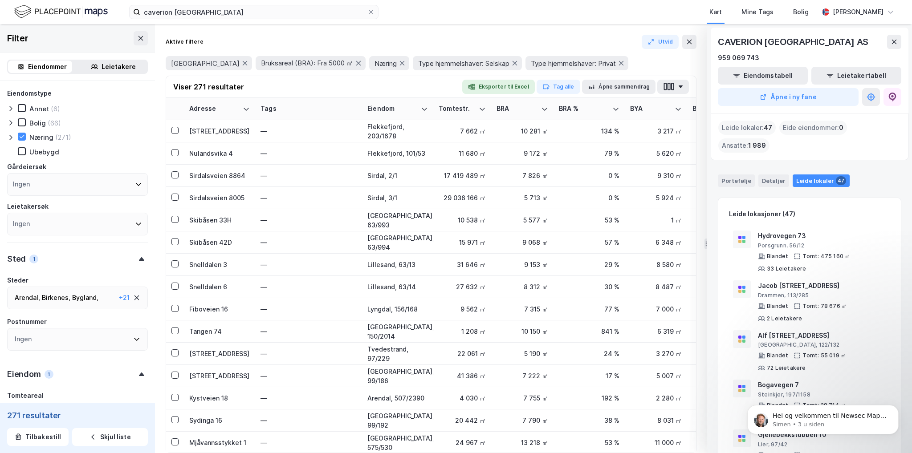
type input "Inkluder (271)"
click at [137, 35] on icon at bounding box center [140, 38] width 7 height 7
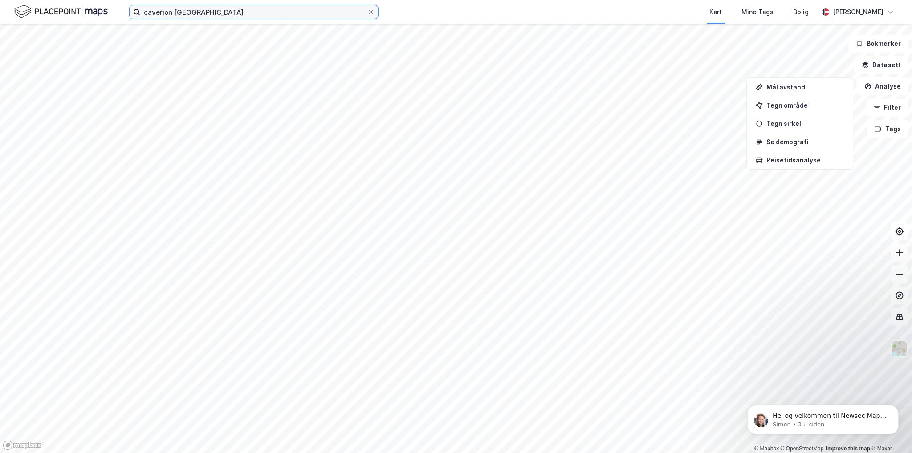
click at [271, 11] on input "caverion [GEOGRAPHIC_DATA]" at bounding box center [253, 11] width 227 height 13
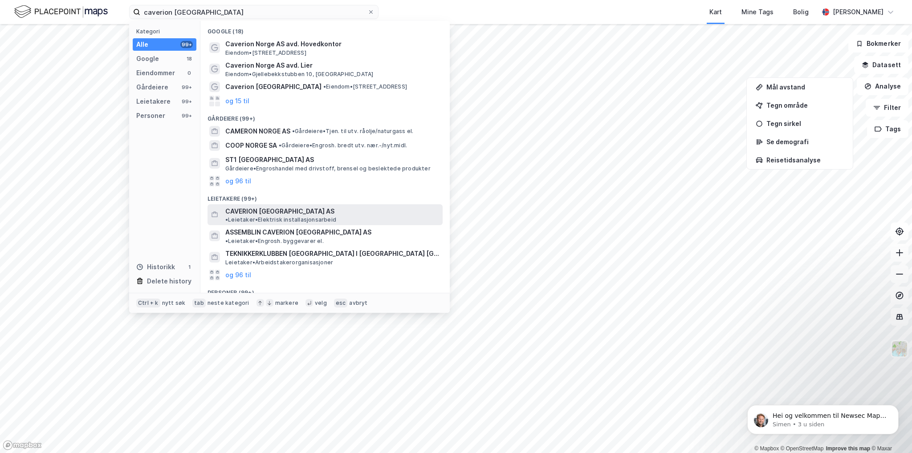
click at [265, 212] on span "CAVERION [GEOGRAPHIC_DATA] AS" at bounding box center [279, 211] width 109 height 11
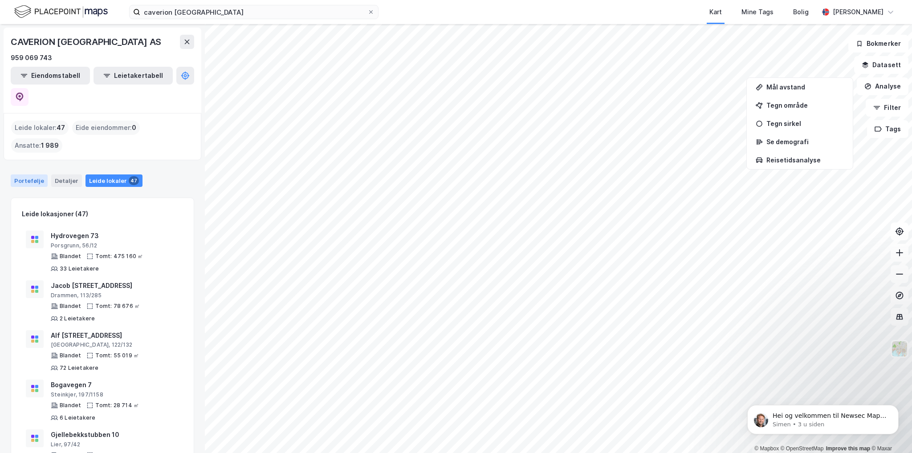
click at [37, 175] on div "Portefølje" at bounding box center [29, 181] width 37 height 12
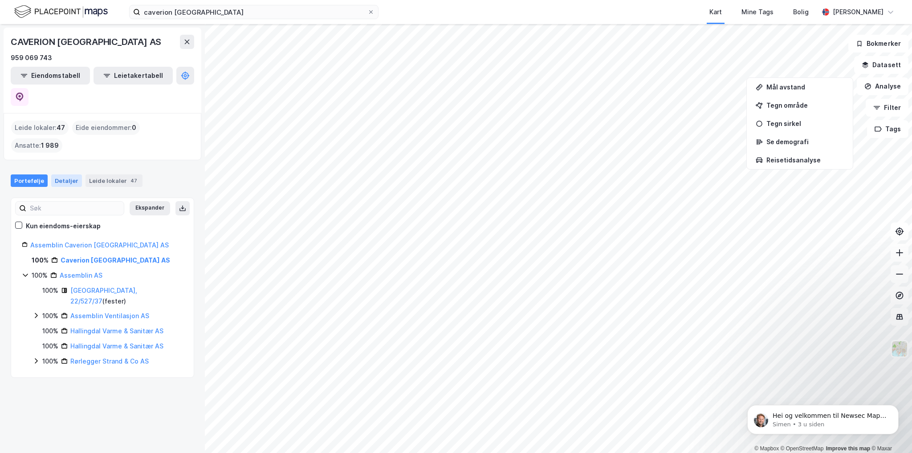
click at [60, 175] on div "Detaljer" at bounding box center [66, 181] width 31 height 12
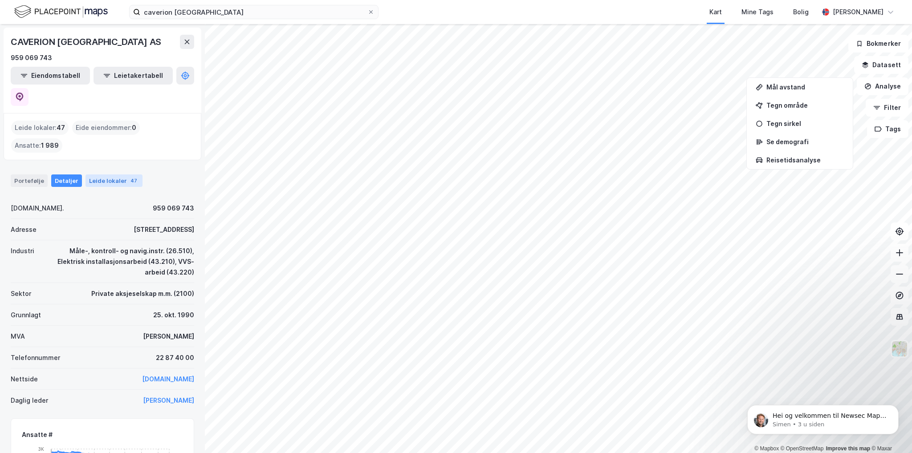
click at [114, 175] on div "Leide lokaler 47" at bounding box center [113, 181] width 57 height 12
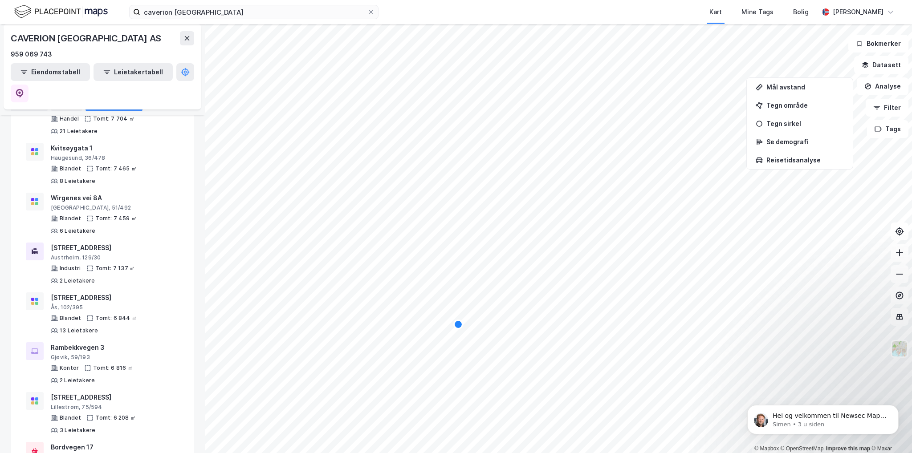
scroll to position [1202, 0]
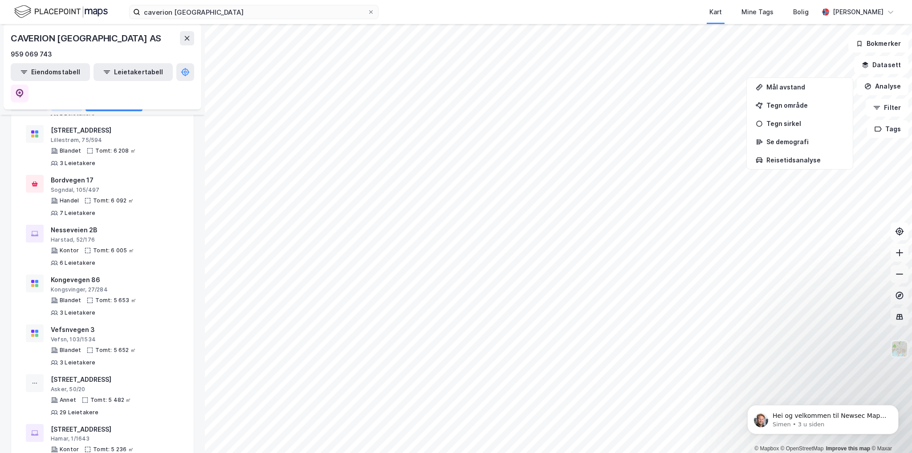
click at [53, 105] on div "Detaljer" at bounding box center [66, 105] width 31 height 12
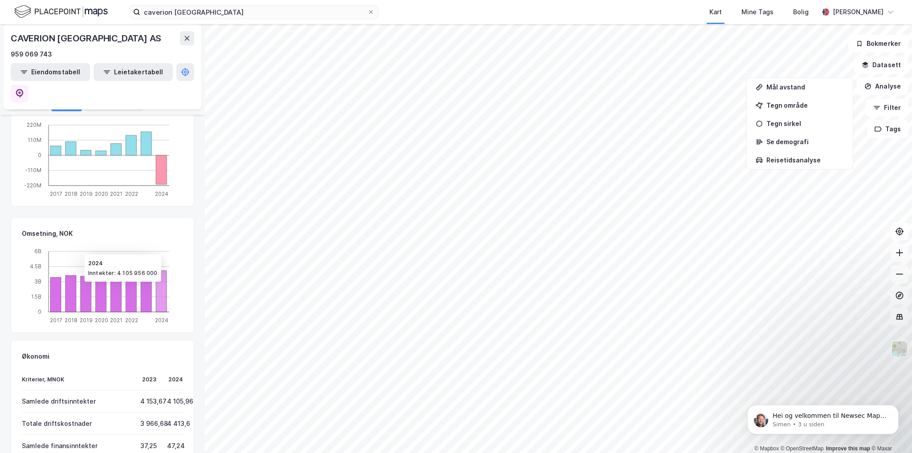
scroll to position [354, 0]
